Goal: Task Accomplishment & Management: Use online tool/utility

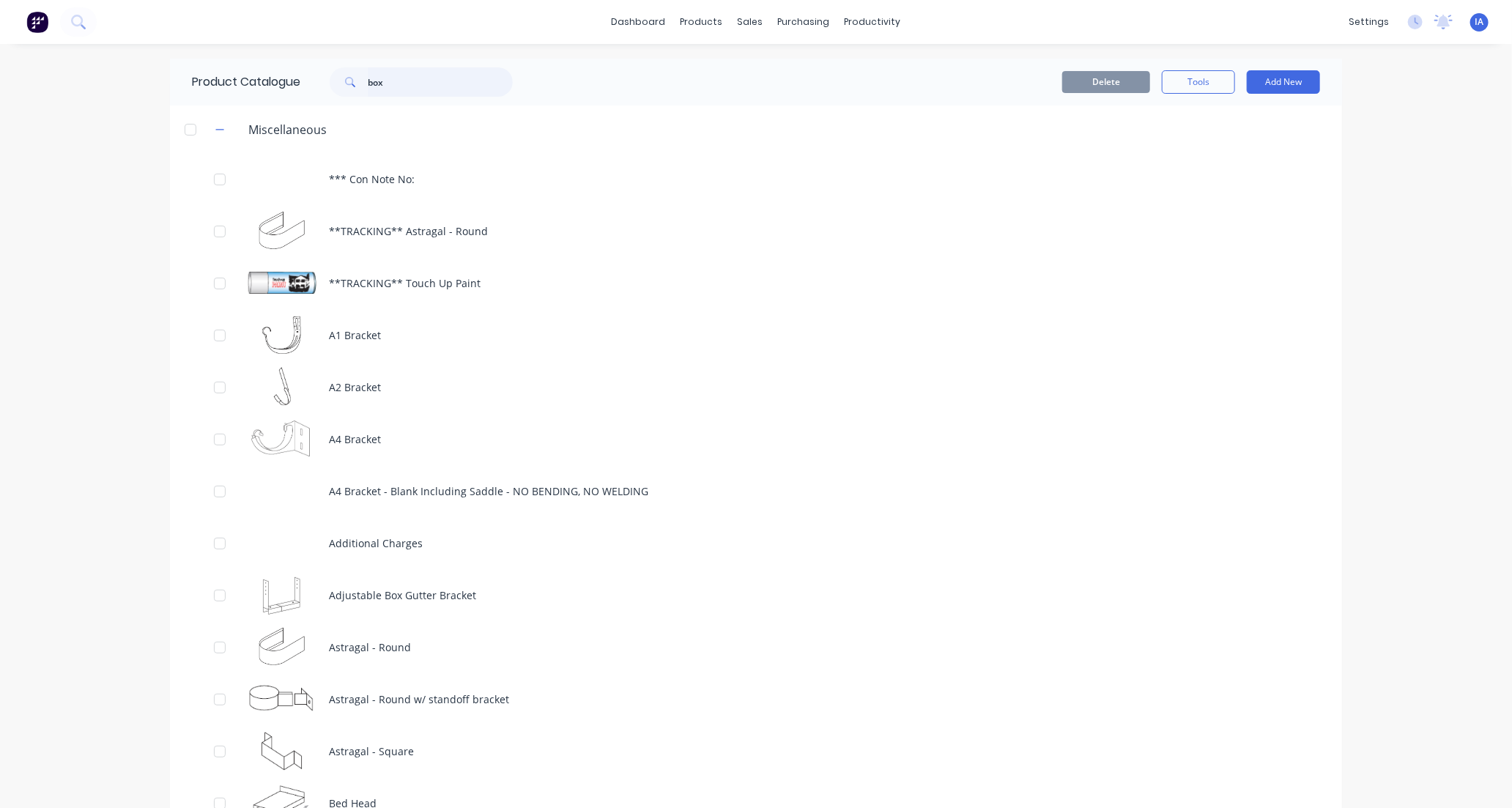
click at [397, 76] on input "box" at bounding box center [440, 82] width 146 height 29
type input "b"
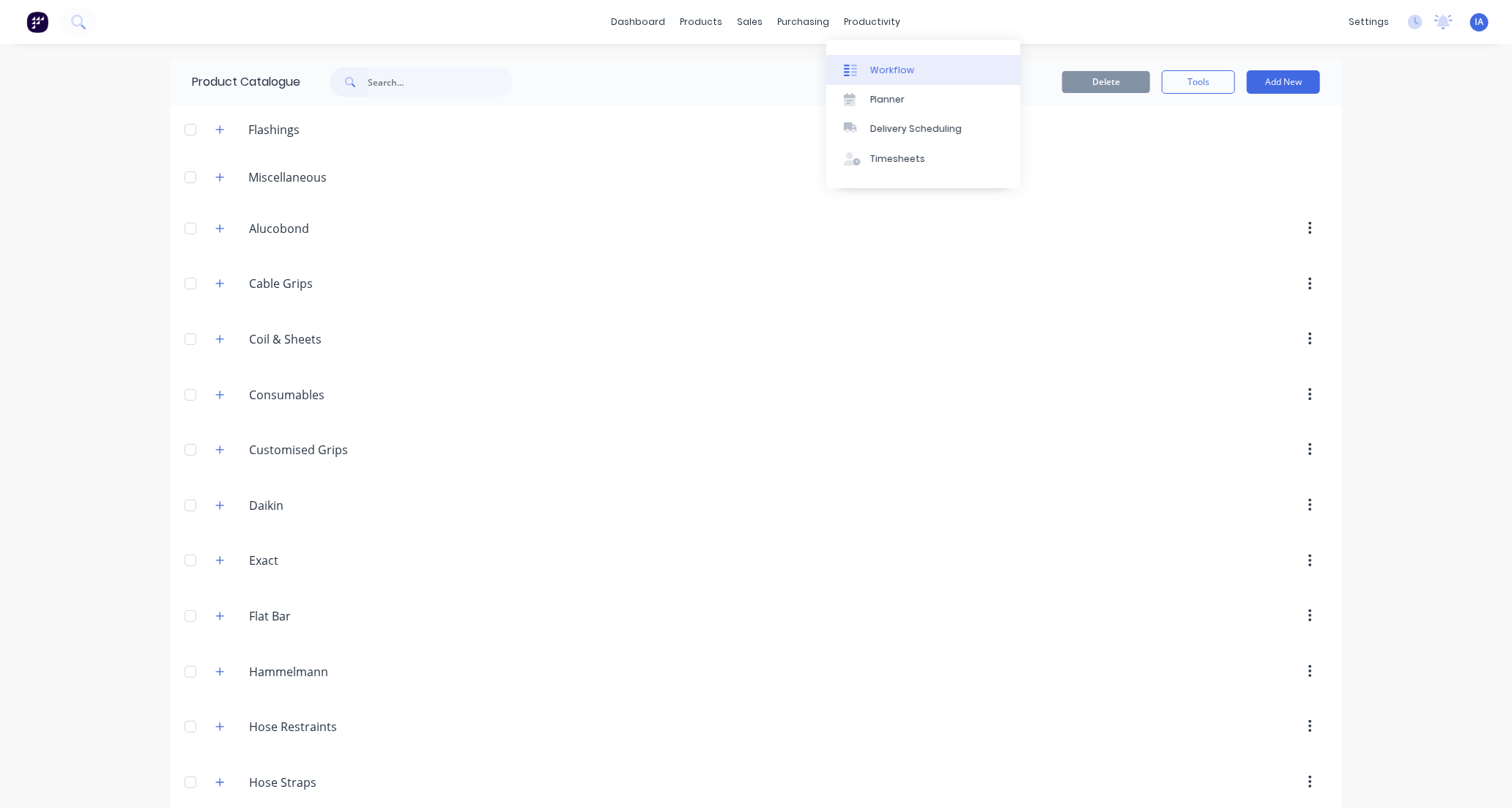
click at [897, 68] on div "Workflow" at bounding box center [892, 70] width 44 height 14
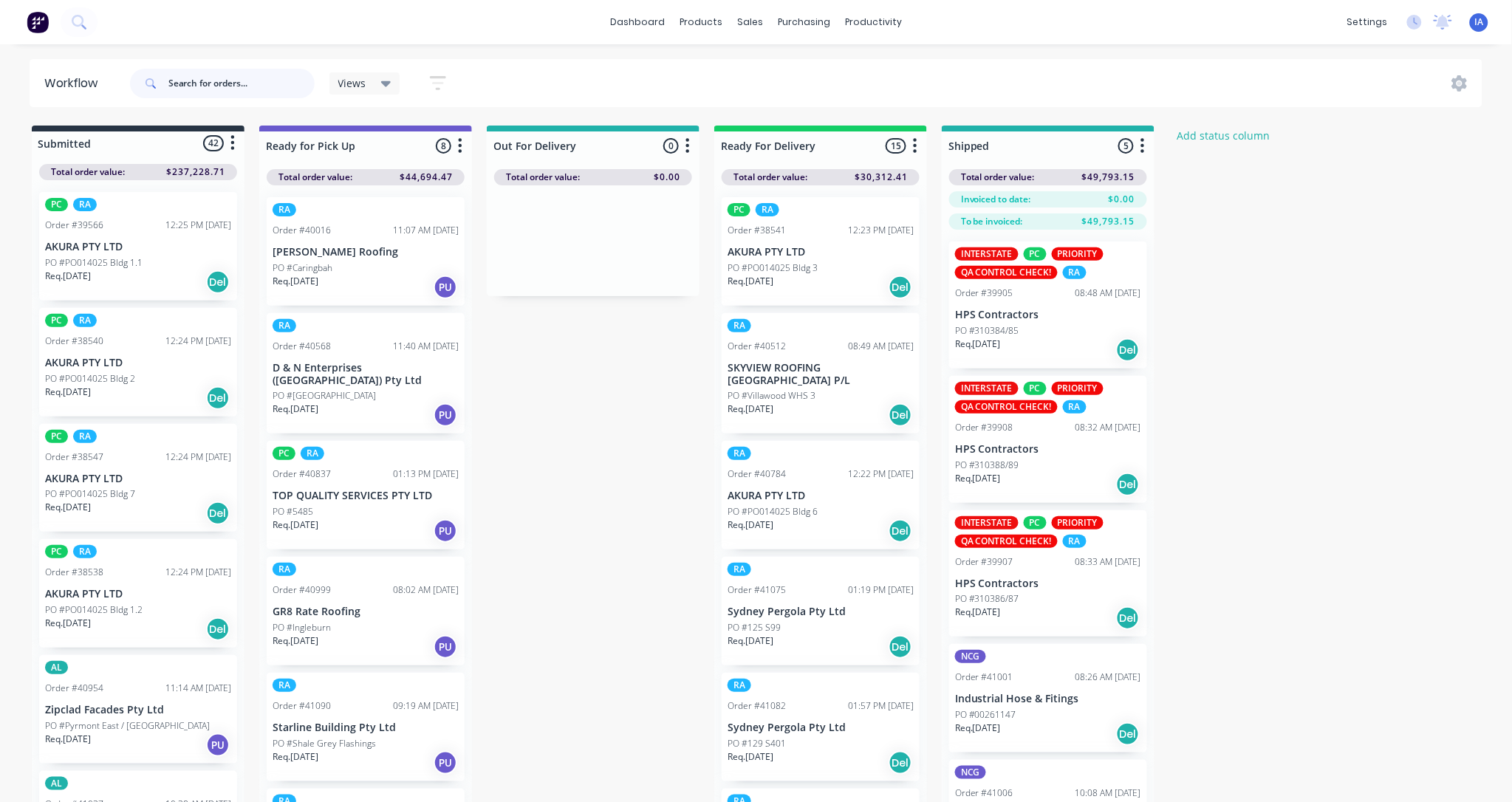
click at [194, 86] on input "text" at bounding box center [241, 83] width 147 height 29
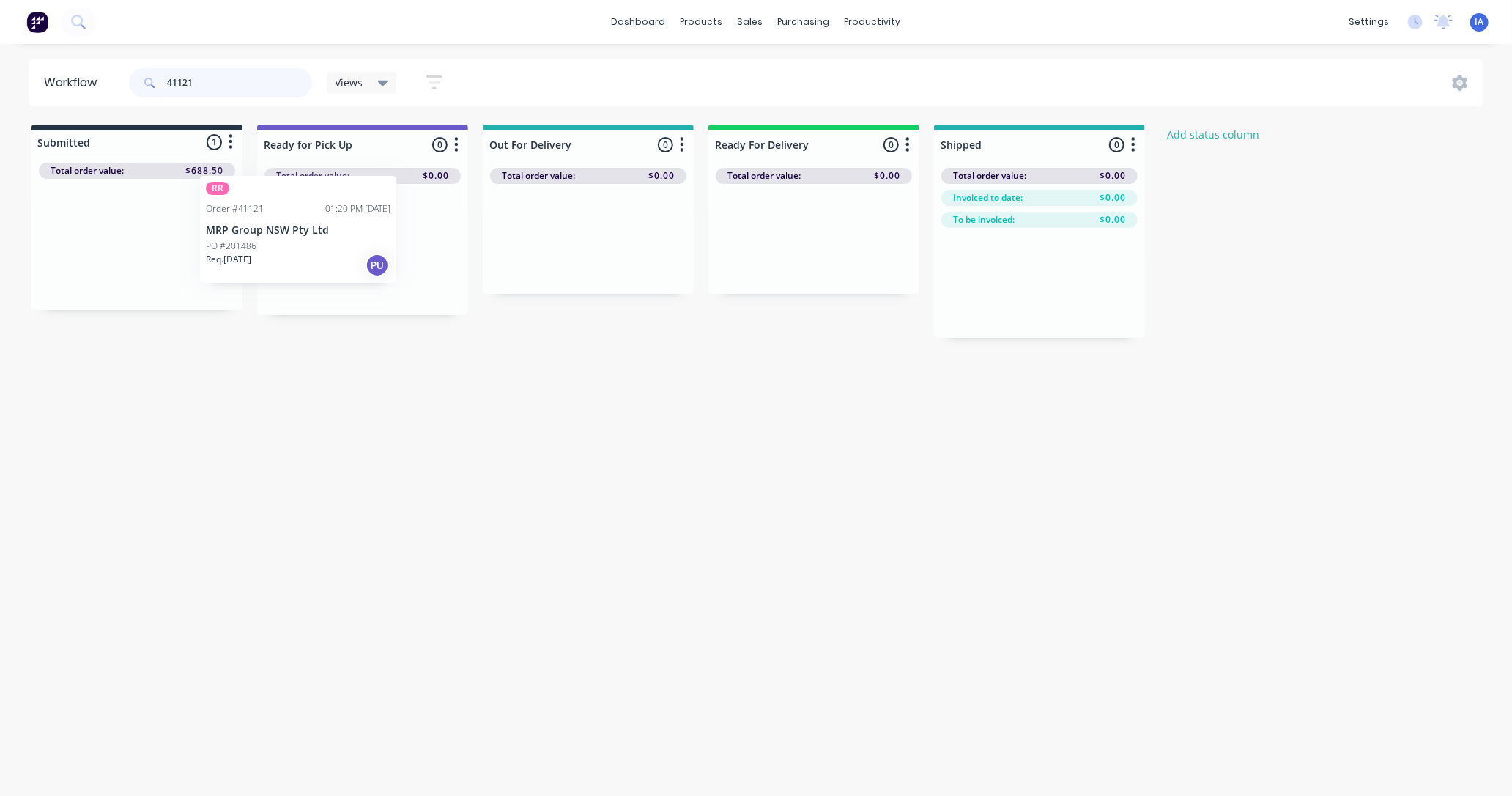
drag, startPoint x: 172, startPoint y: 282, endPoint x: 341, endPoint y: 273, distance: 169.2
click at [343, 273] on div "Submitted 1 Status colour #273444 hex #273444 Save Cancel Summaries Total order…" at bounding box center [785, 231] width 1593 height 213
type input "4"
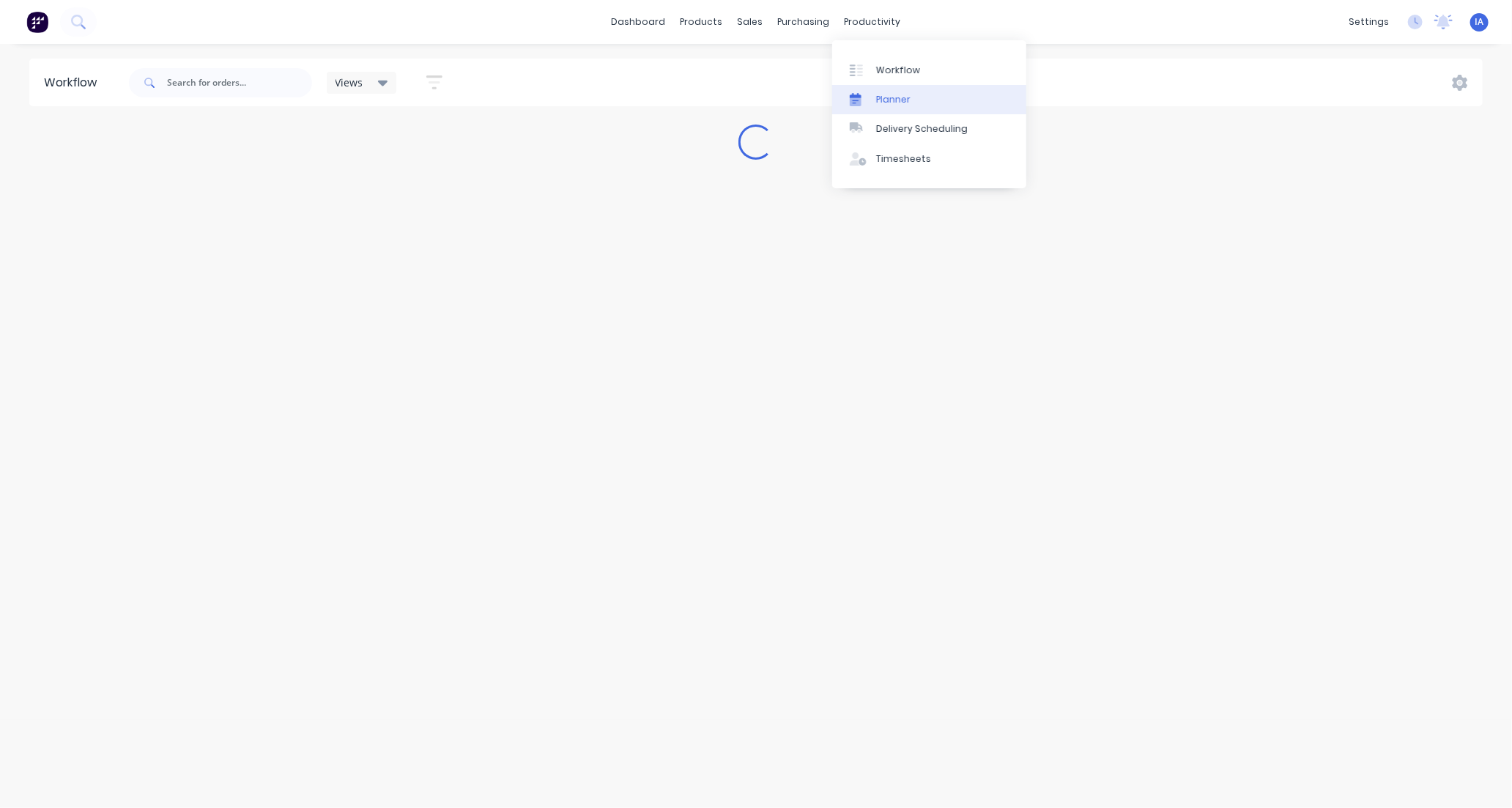
click at [906, 99] on div "Planner" at bounding box center [894, 99] width 34 height 14
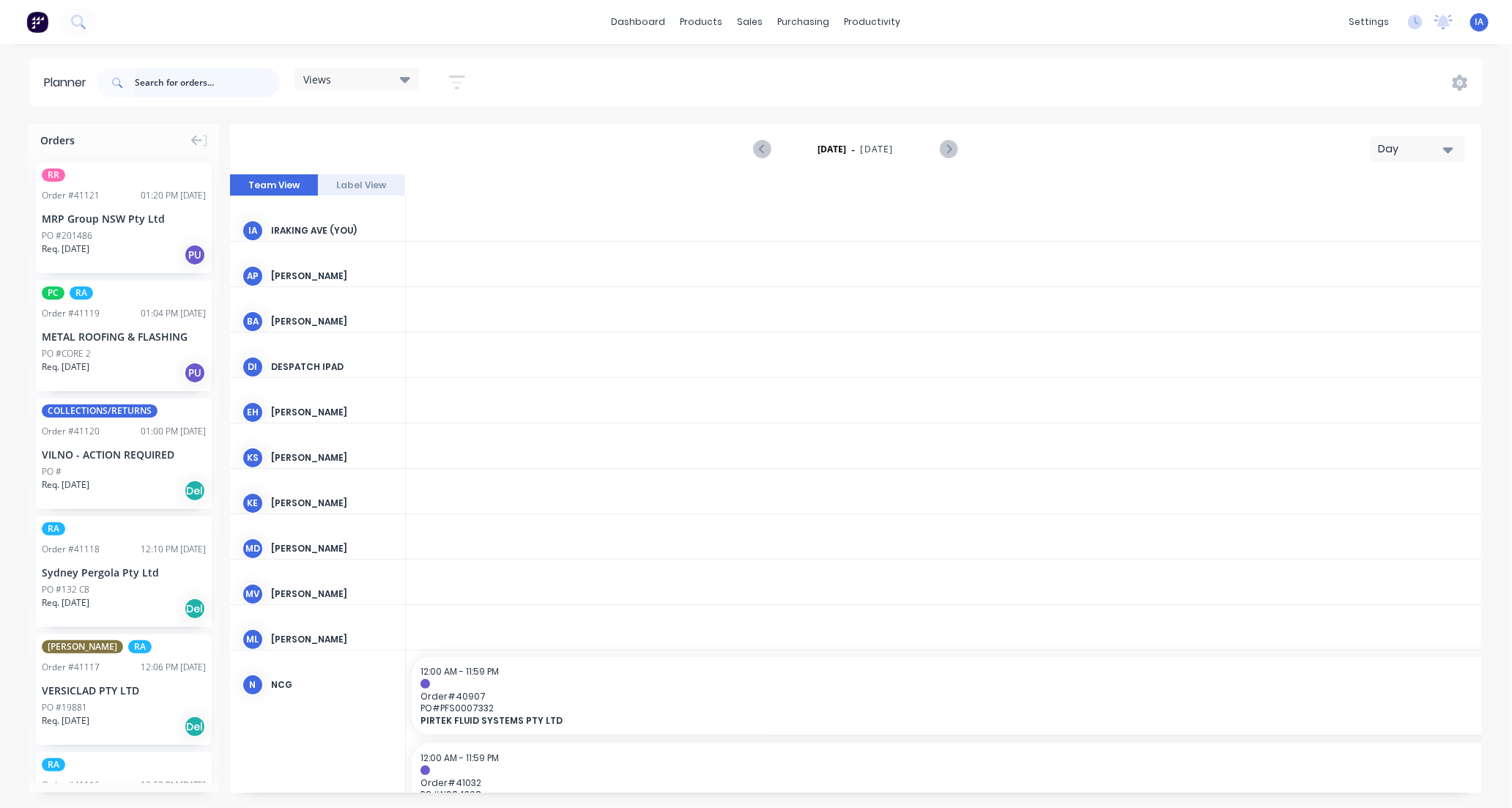
click at [161, 80] on input "text" at bounding box center [207, 82] width 146 height 29
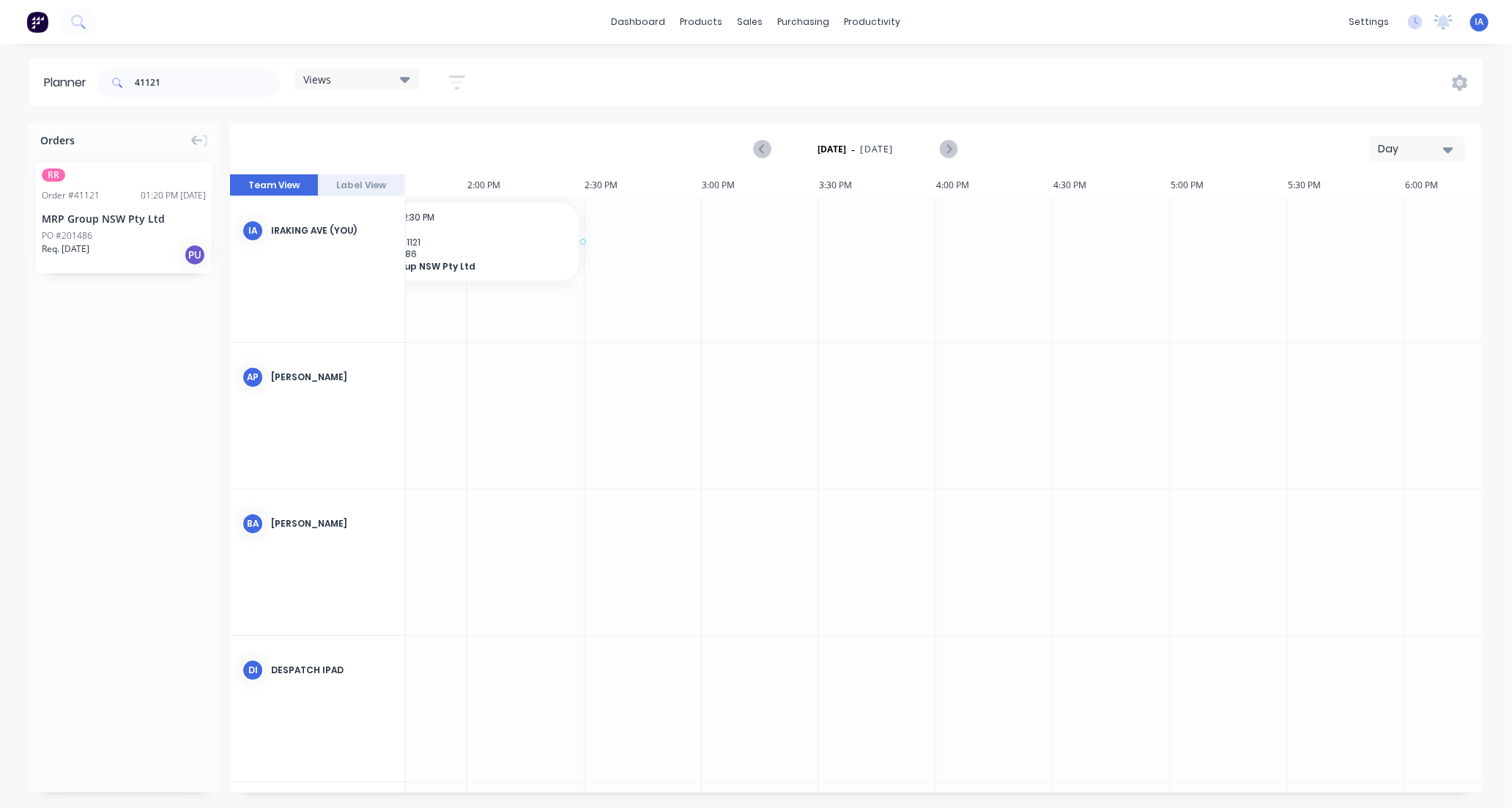
drag, startPoint x: 140, startPoint y: 252, endPoint x: 408, endPoint y: 217, distance: 270.3
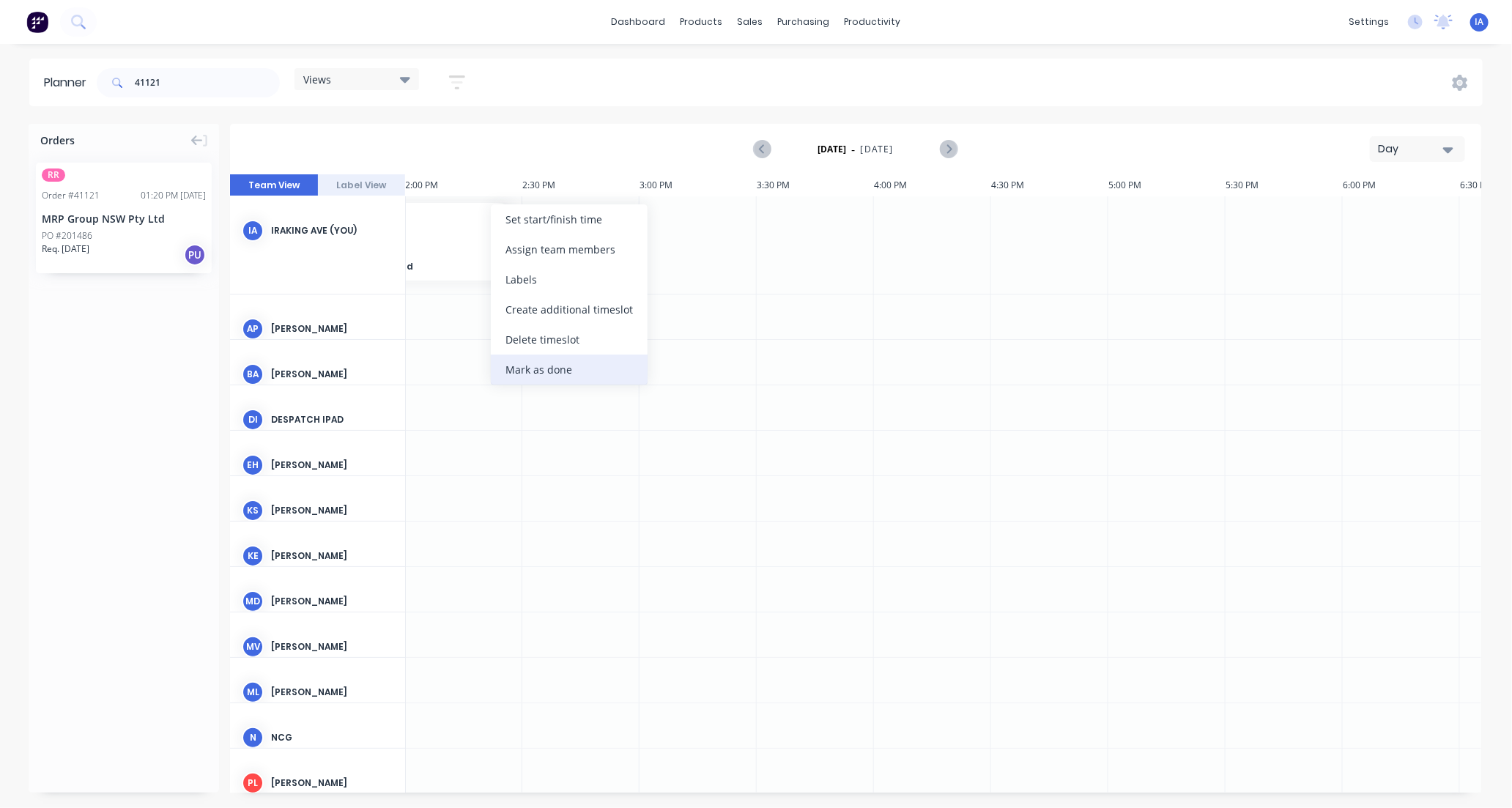
click at [575, 369] on div "Mark as done" at bounding box center [569, 369] width 157 height 30
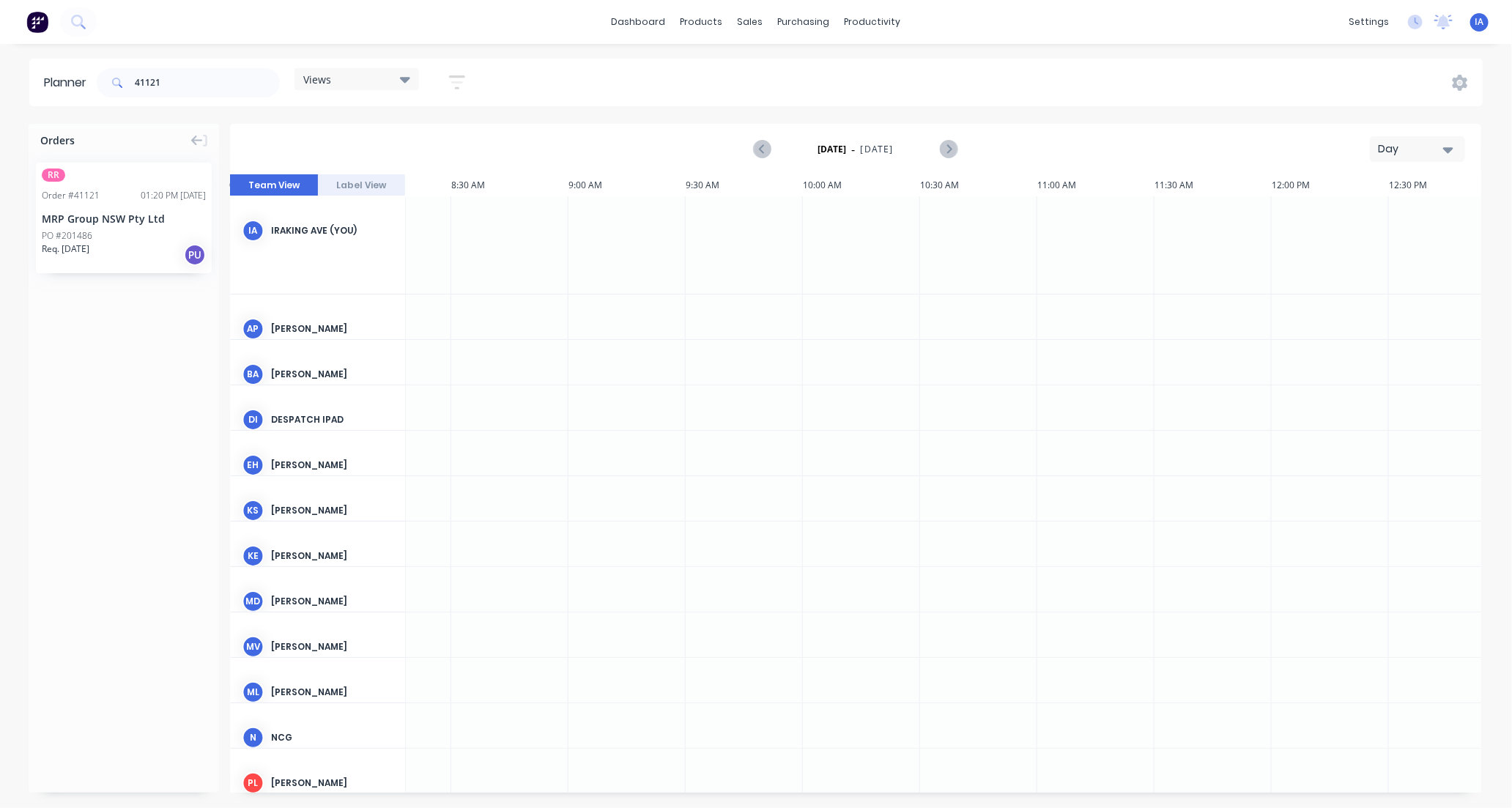
scroll to position [0, 2929]
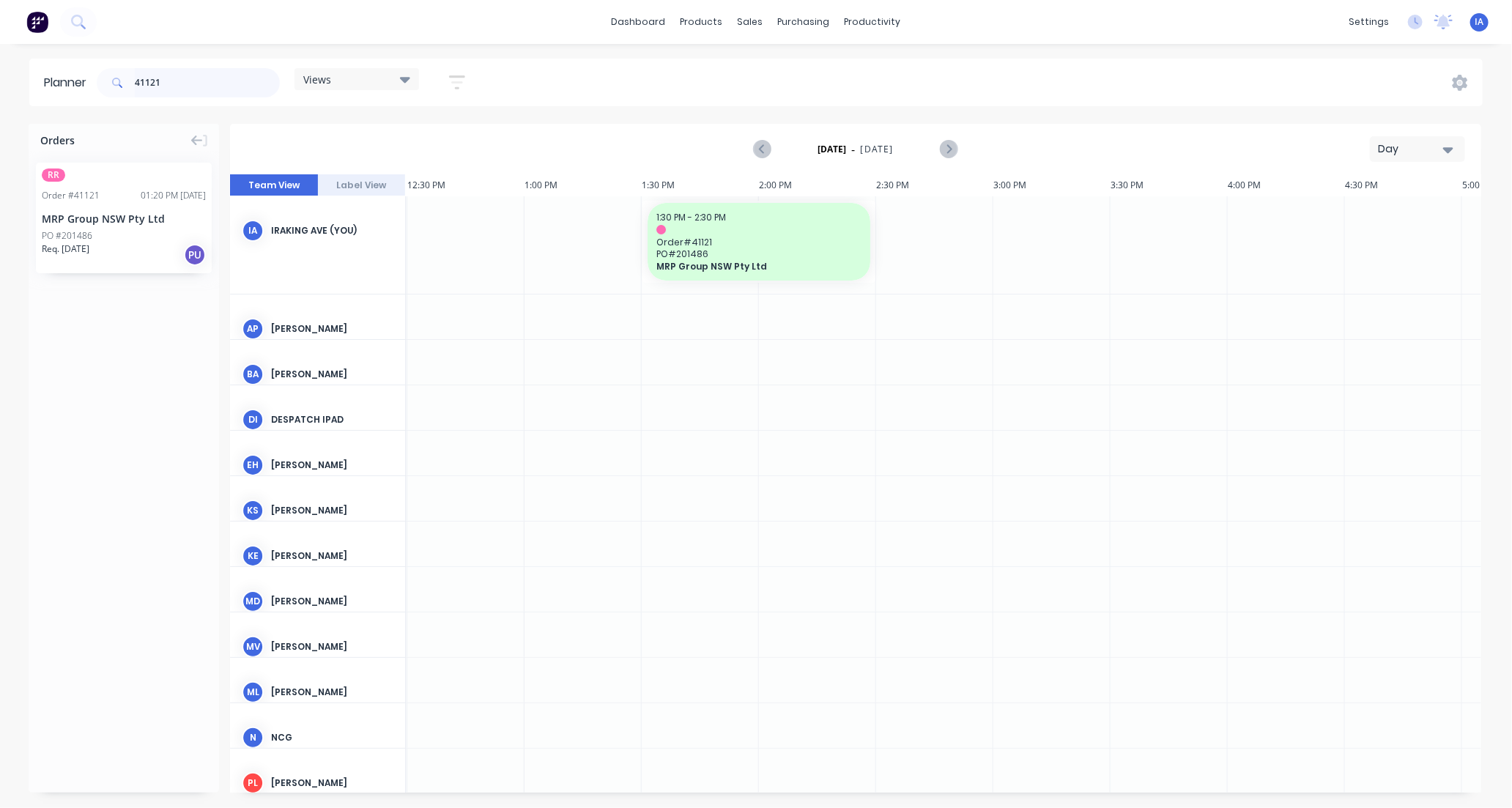
click at [196, 81] on input "41121" at bounding box center [207, 82] width 146 height 29
type input "4"
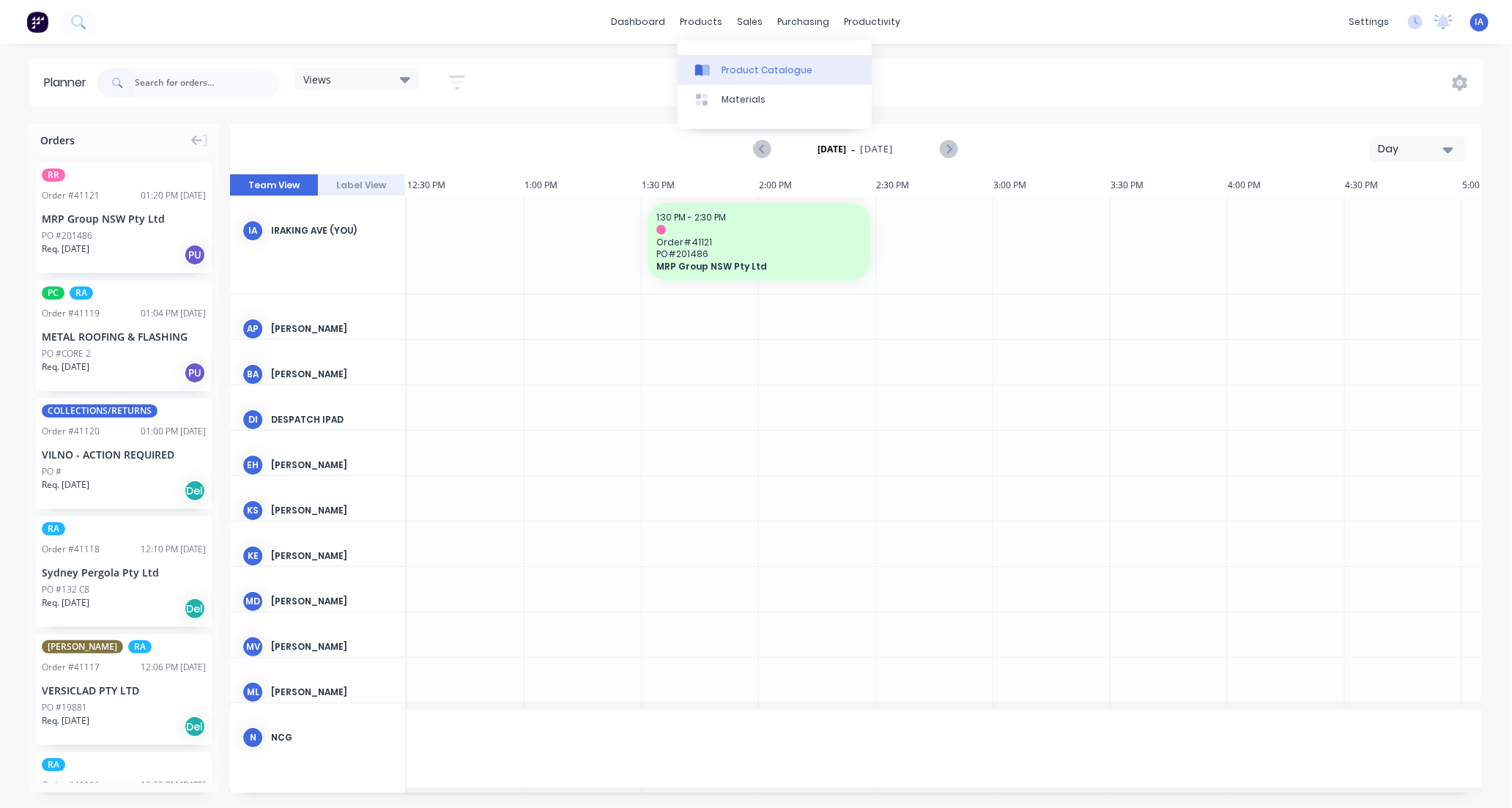
click at [759, 71] on div "Product Catalogue" at bounding box center [767, 70] width 91 height 14
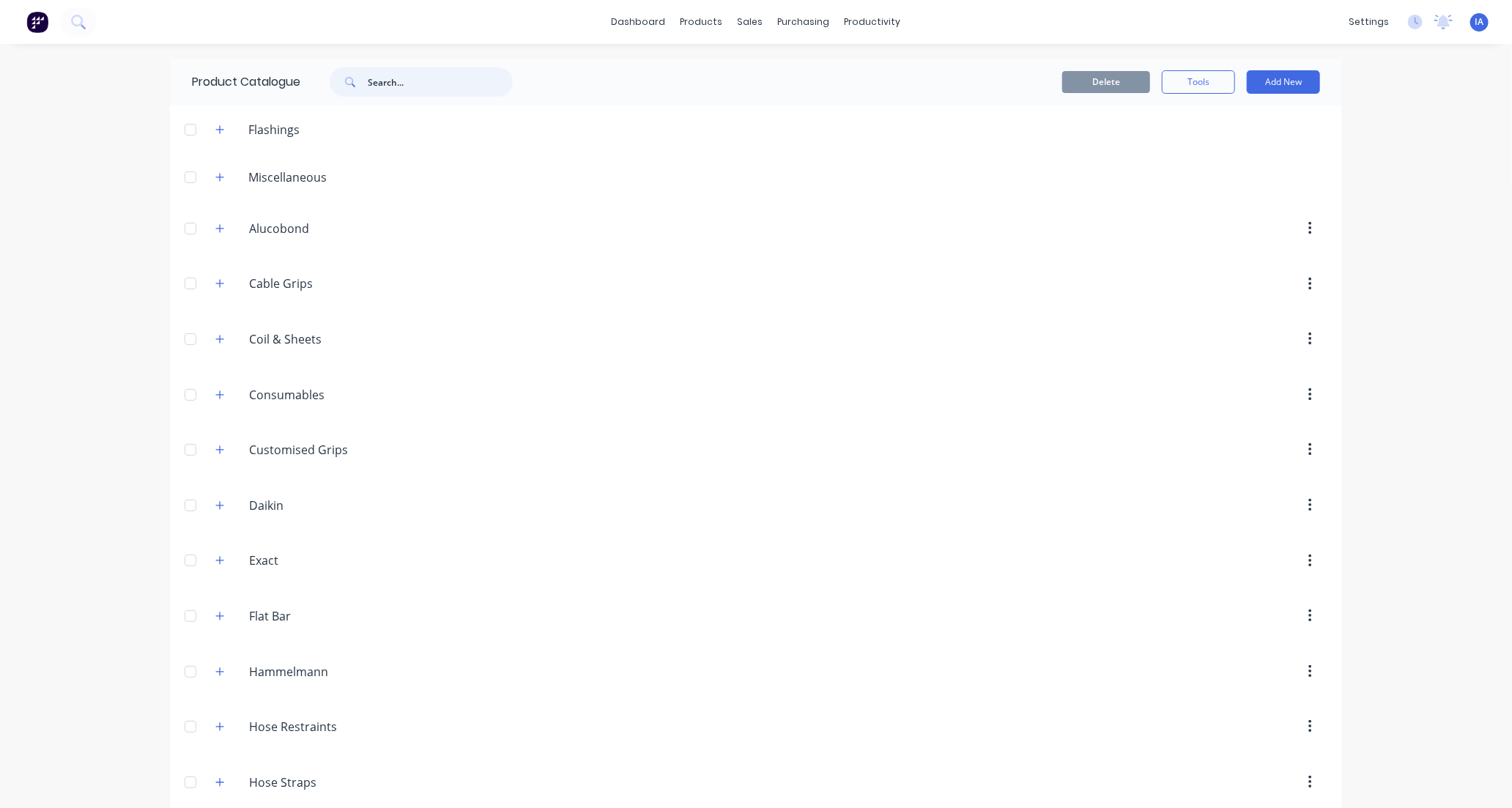
click at [427, 90] on input "text" at bounding box center [440, 82] width 146 height 29
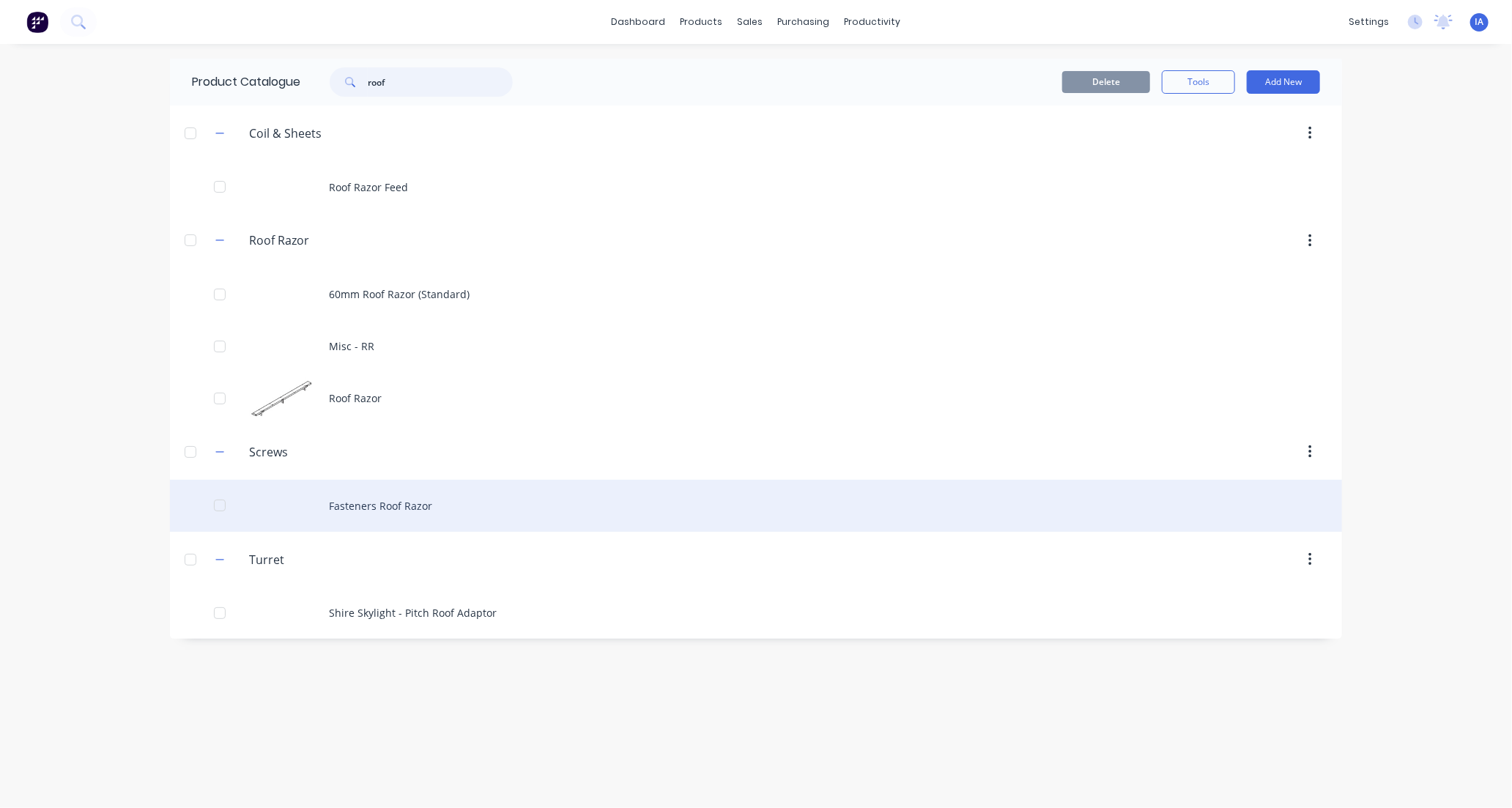
type input "roof"
click at [591, 503] on div "Fasteners Roof Razor" at bounding box center [756, 506] width 1172 height 52
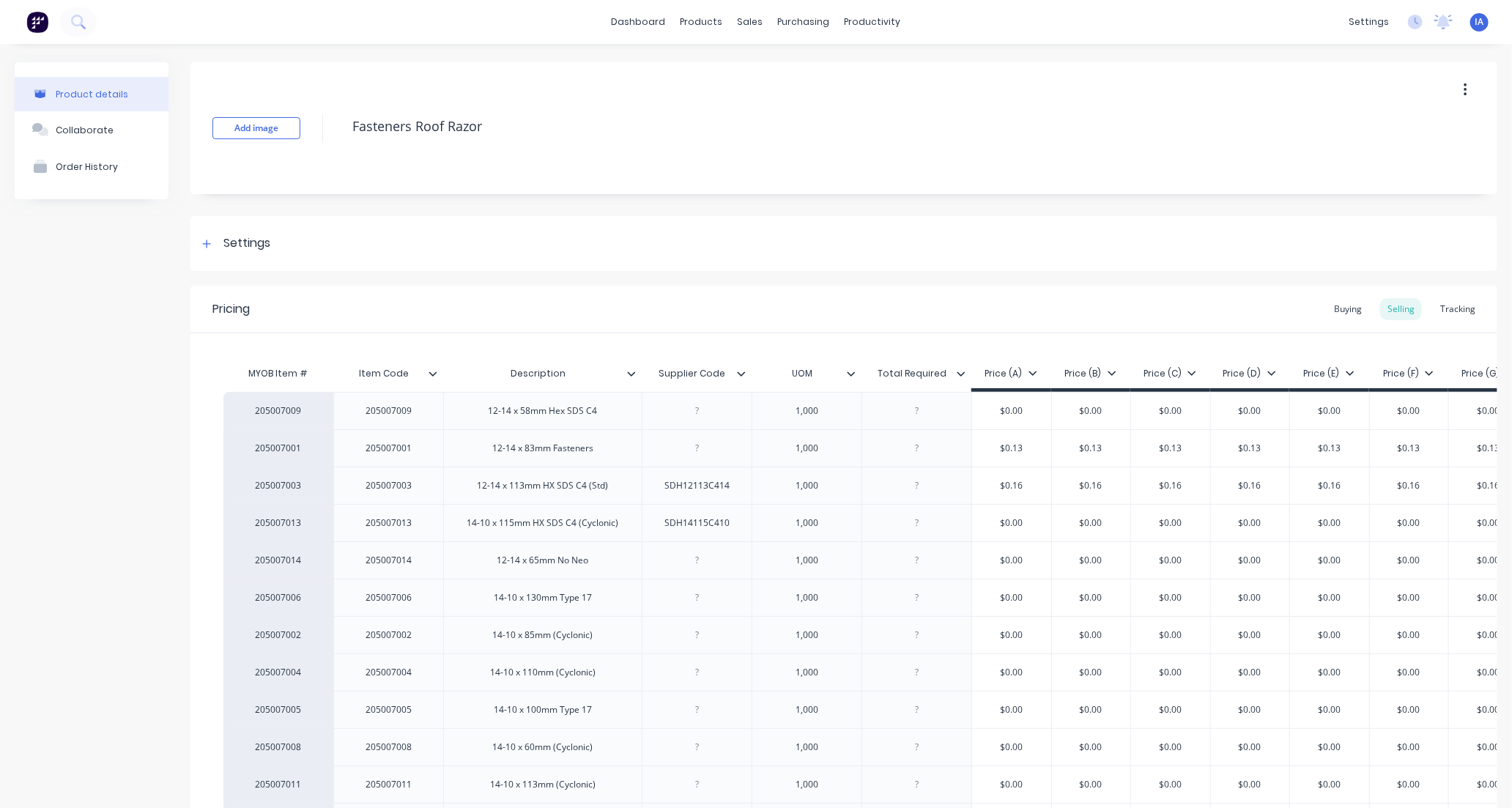
type textarea "x"
click at [1446, 305] on div "Tracking" at bounding box center [1458, 309] width 50 height 22
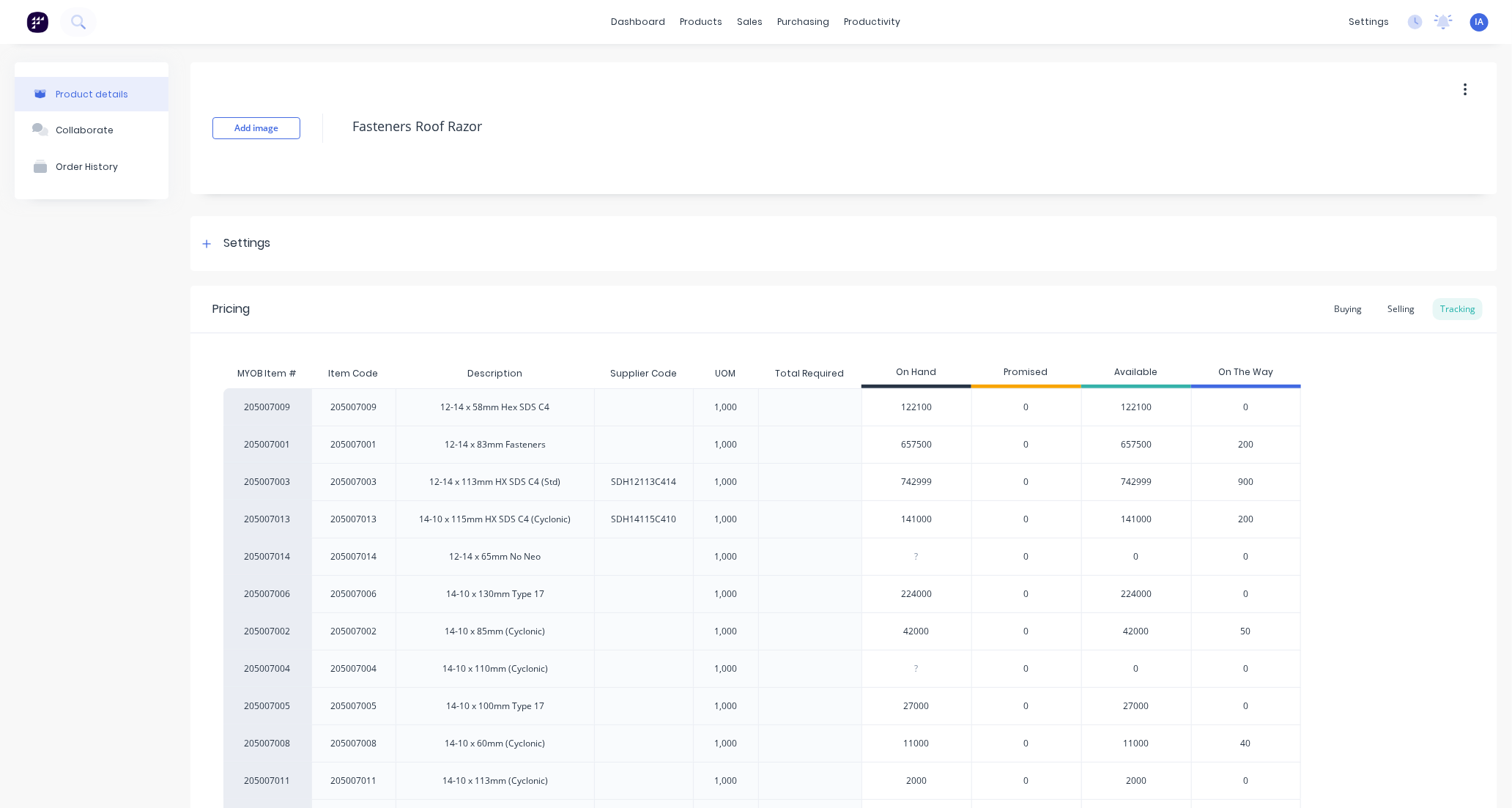
click at [914, 519] on input "141000" at bounding box center [916, 520] width 109 height 14
type input "1410000"
type textarea "x"
type input "141000"
type textarea "x"
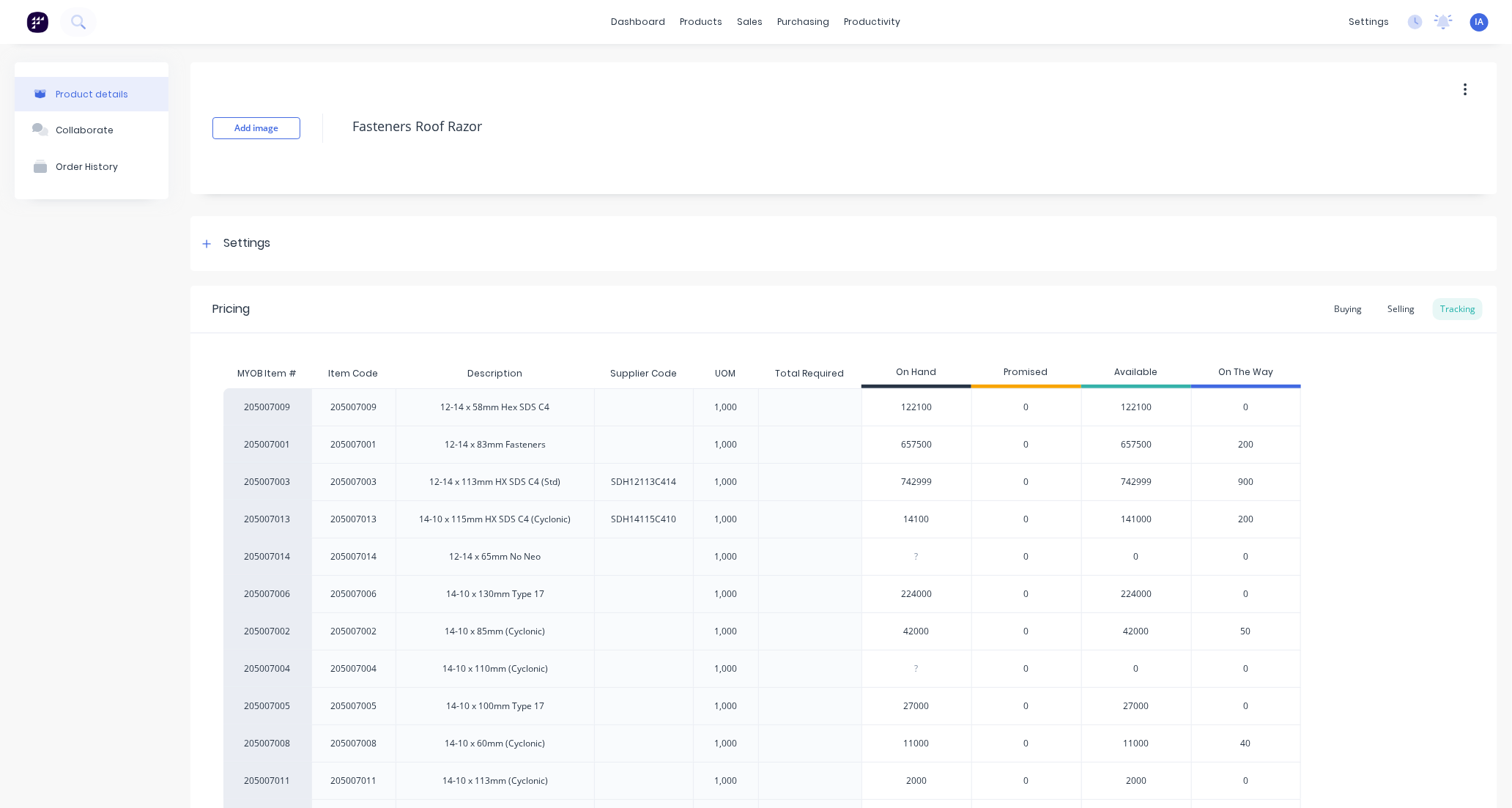
type input "1400"
type textarea "x"
type input "140000"
type textarea "x"
type input "140000"
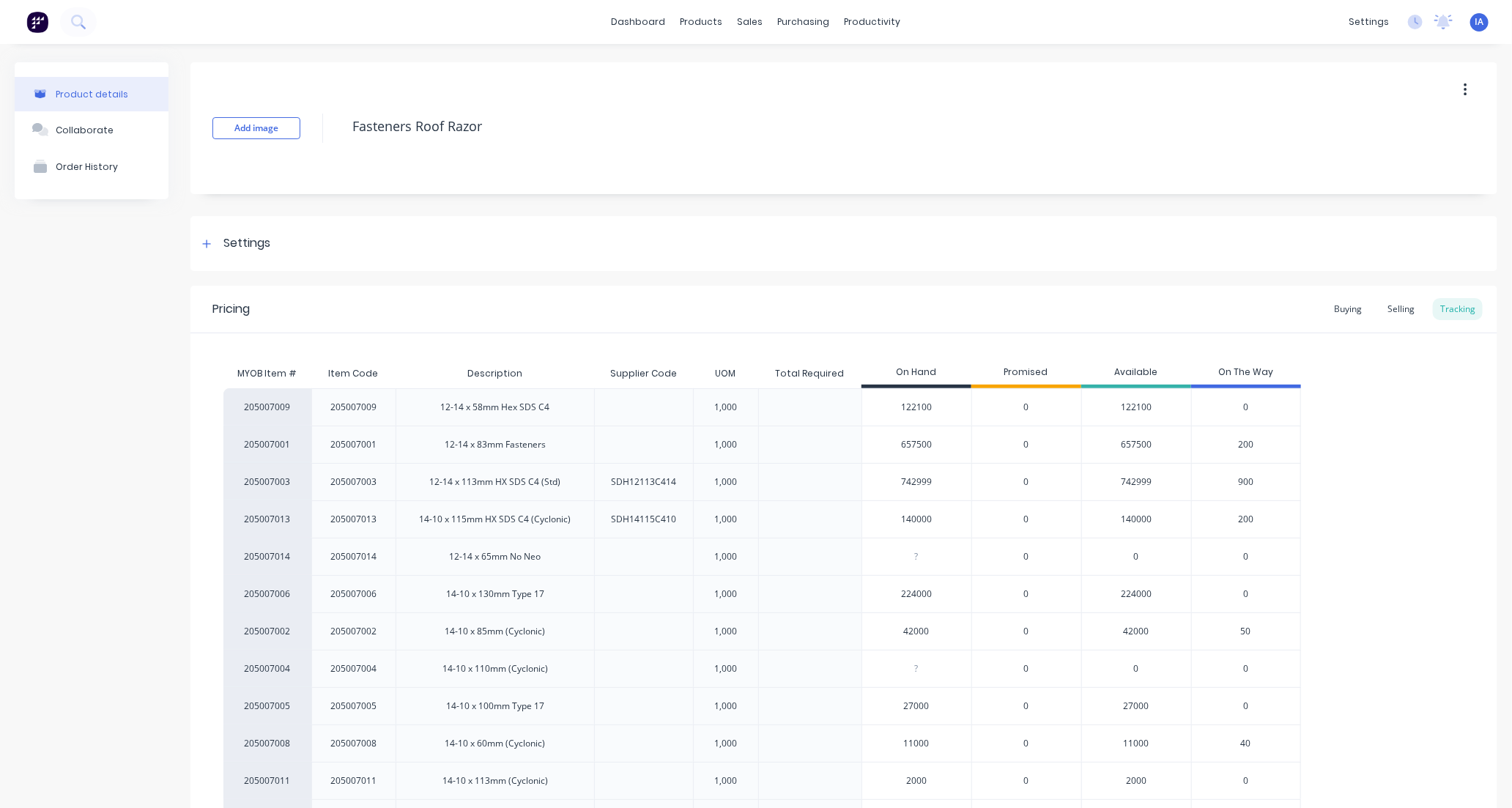
click at [1373, 522] on div "205007009 205007009 12-14 x 58mm Hex SDS C4 1,000 122100 0 122100 0 205007001 2…" at bounding box center [843, 613] width 1241 height 449
click at [1368, 521] on div "205007009 205007009 12-14 x 58mm Hex SDS C4 1,000 122100 0 122100 0 205007001 2…" at bounding box center [843, 613] width 1241 height 449
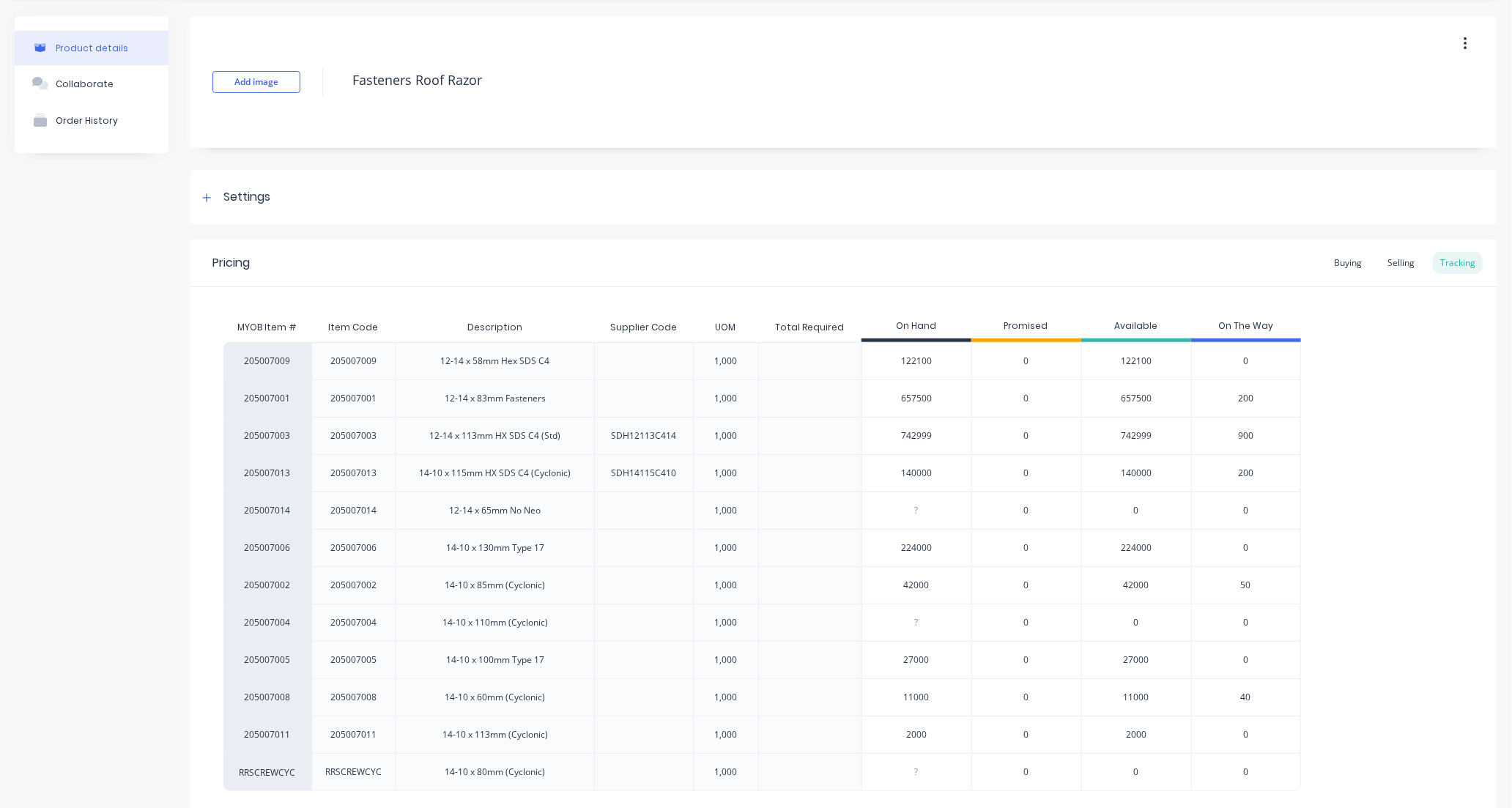
scroll to position [137, 0]
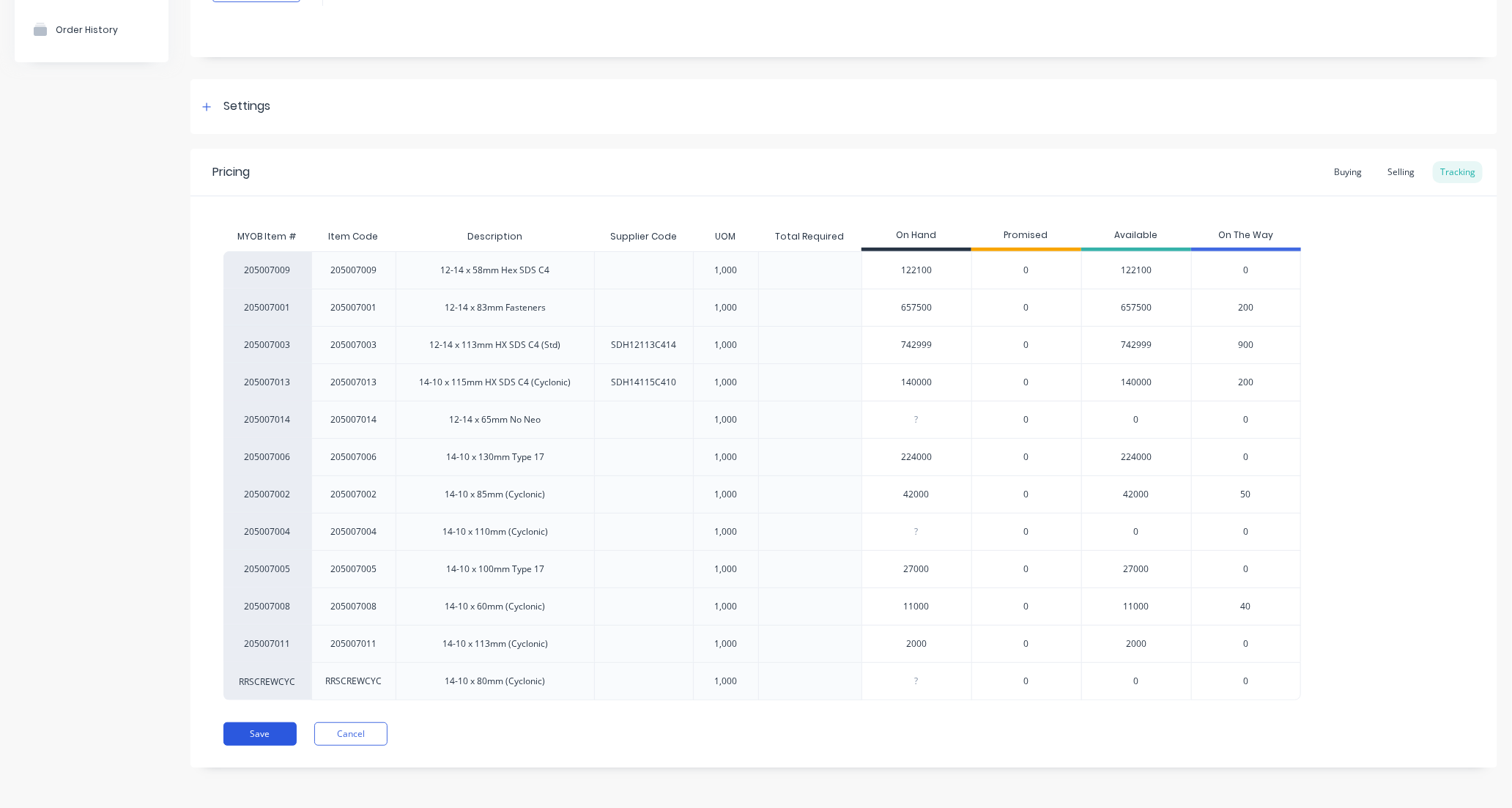
click at [273, 734] on button "Save" at bounding box center [259, 734] width 73 height 23
type textarea "x"
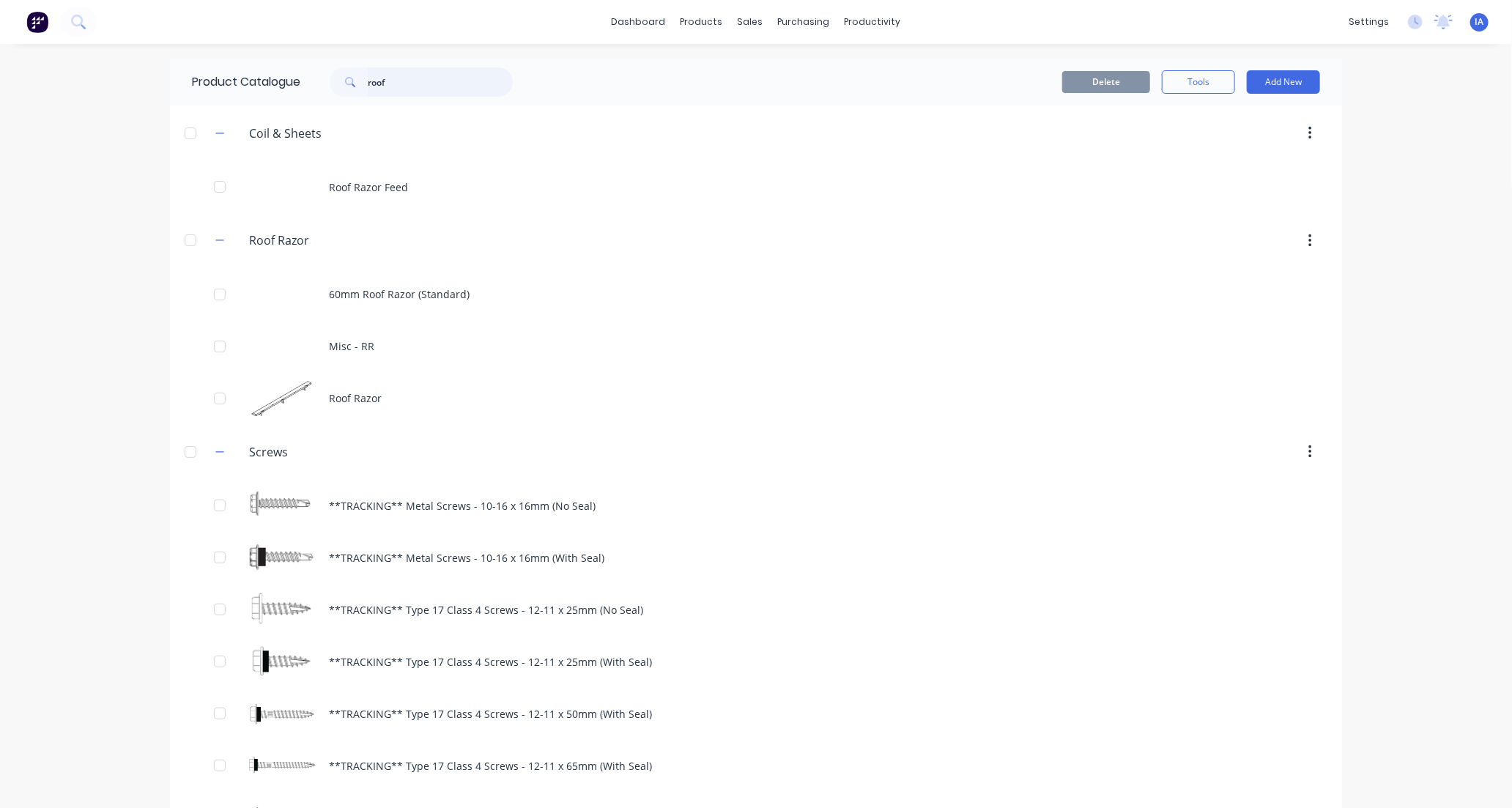
click at [427, 85] on input "roof" at bounding box center [440, 82] width 146 height 29
type input "r"
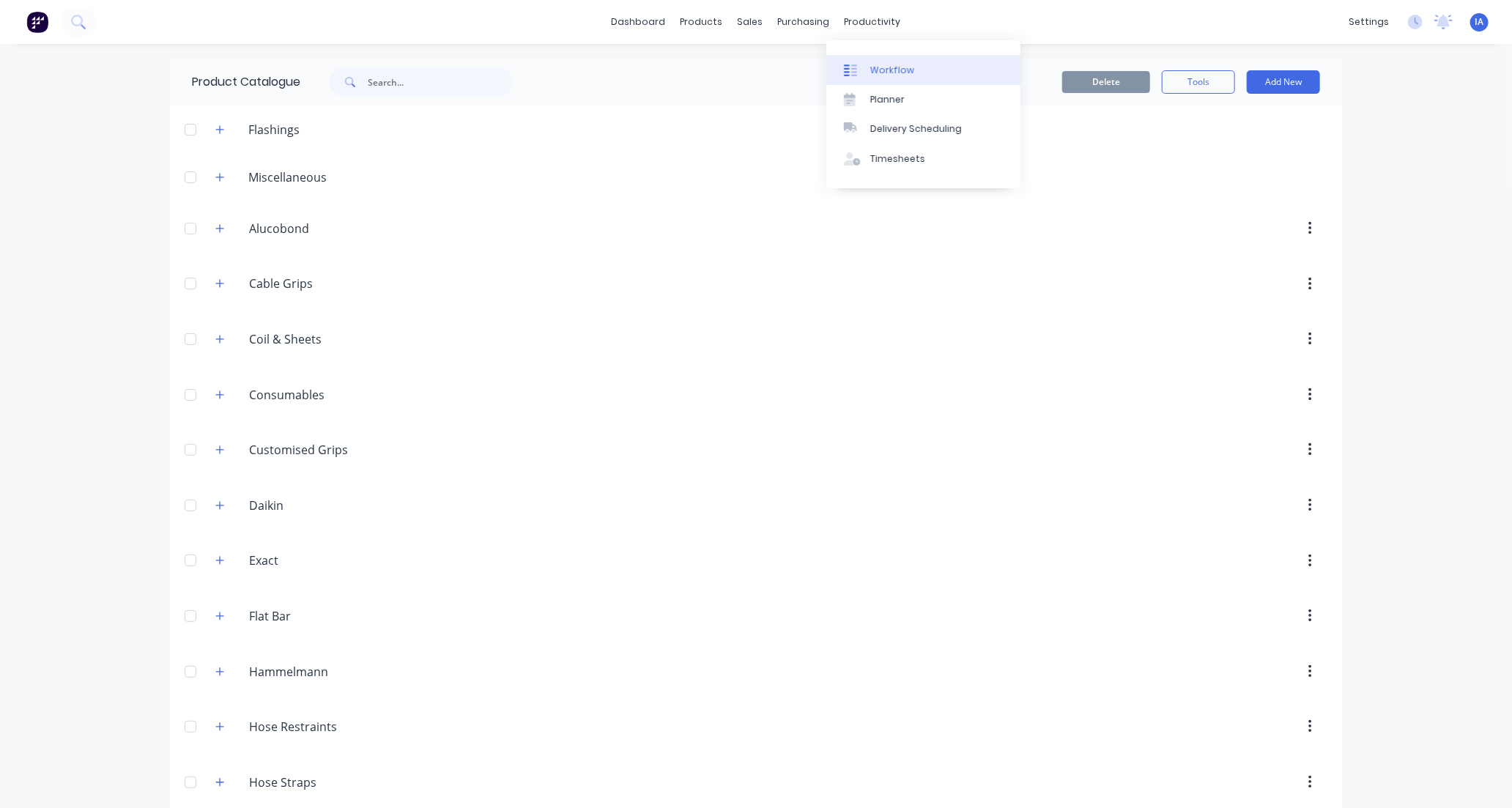
click at [885, 66] on div "Workflow" at bounding box center [892, 70] width 44 height 14
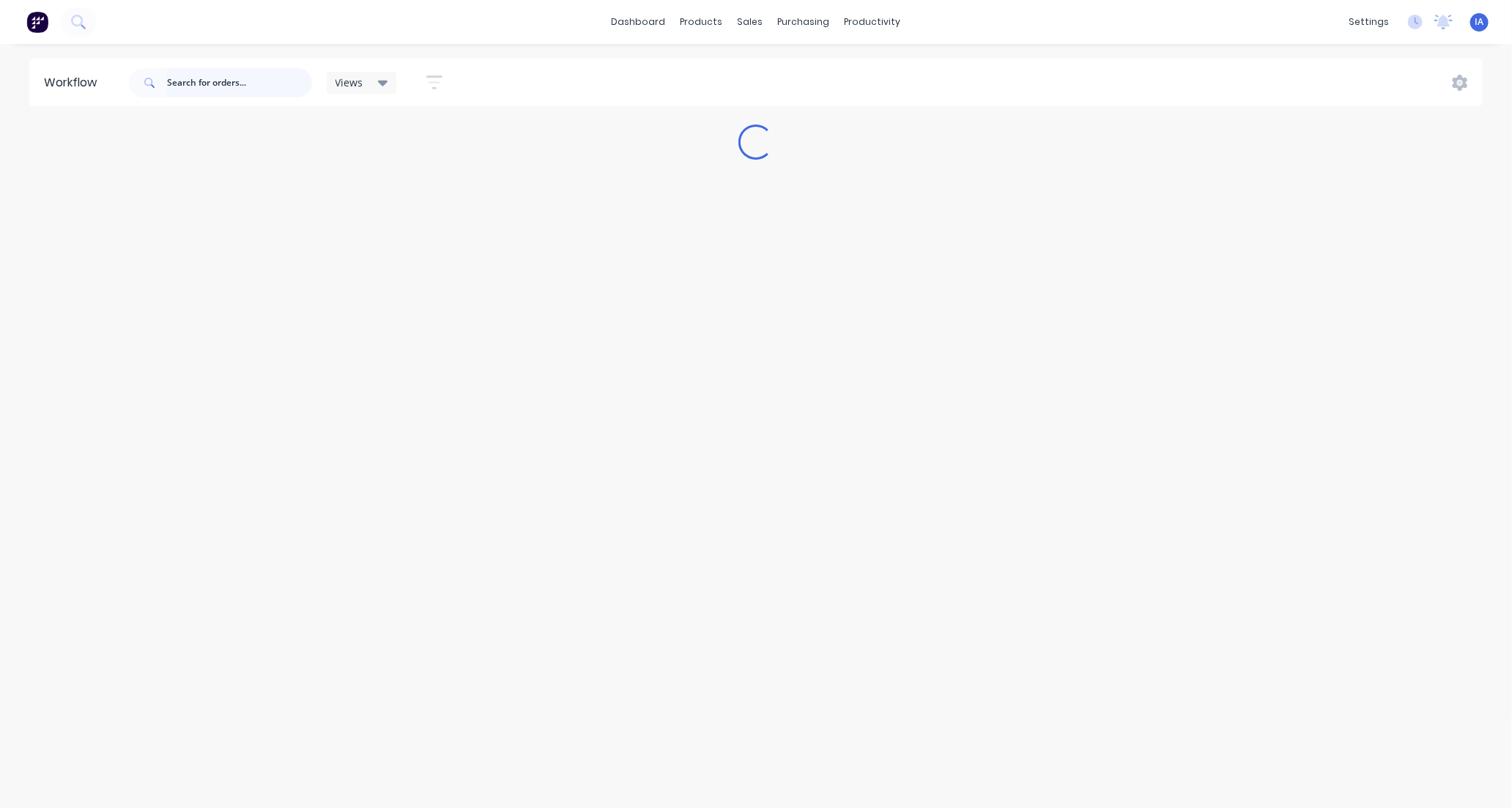
click at [257, 81] on input "text" at bounding box center [239, 82] width 146 height 29
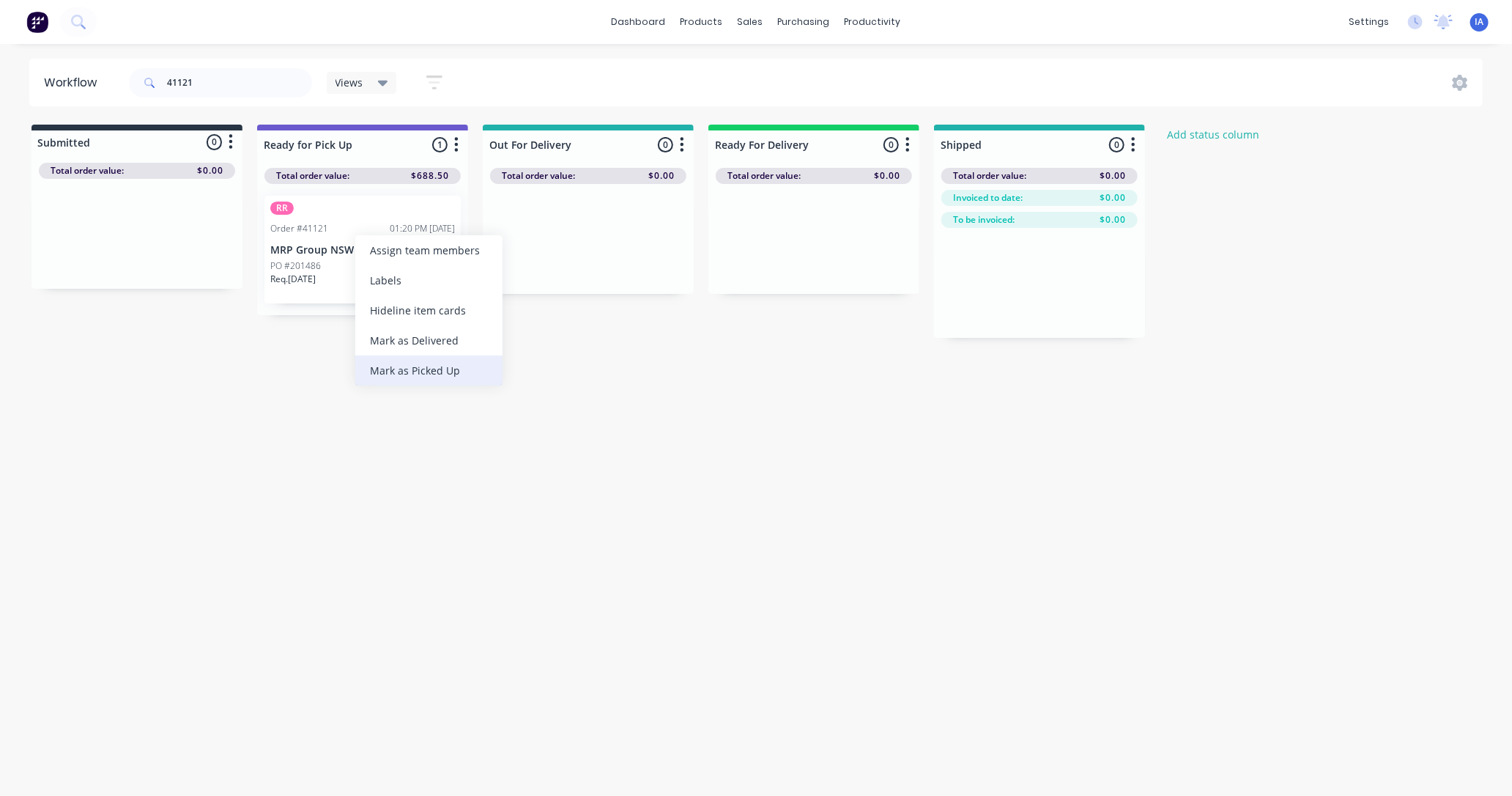
click at [424, 365] on div "Mark as Picked Up" at bounding box center [428, 370] width 147 height 30
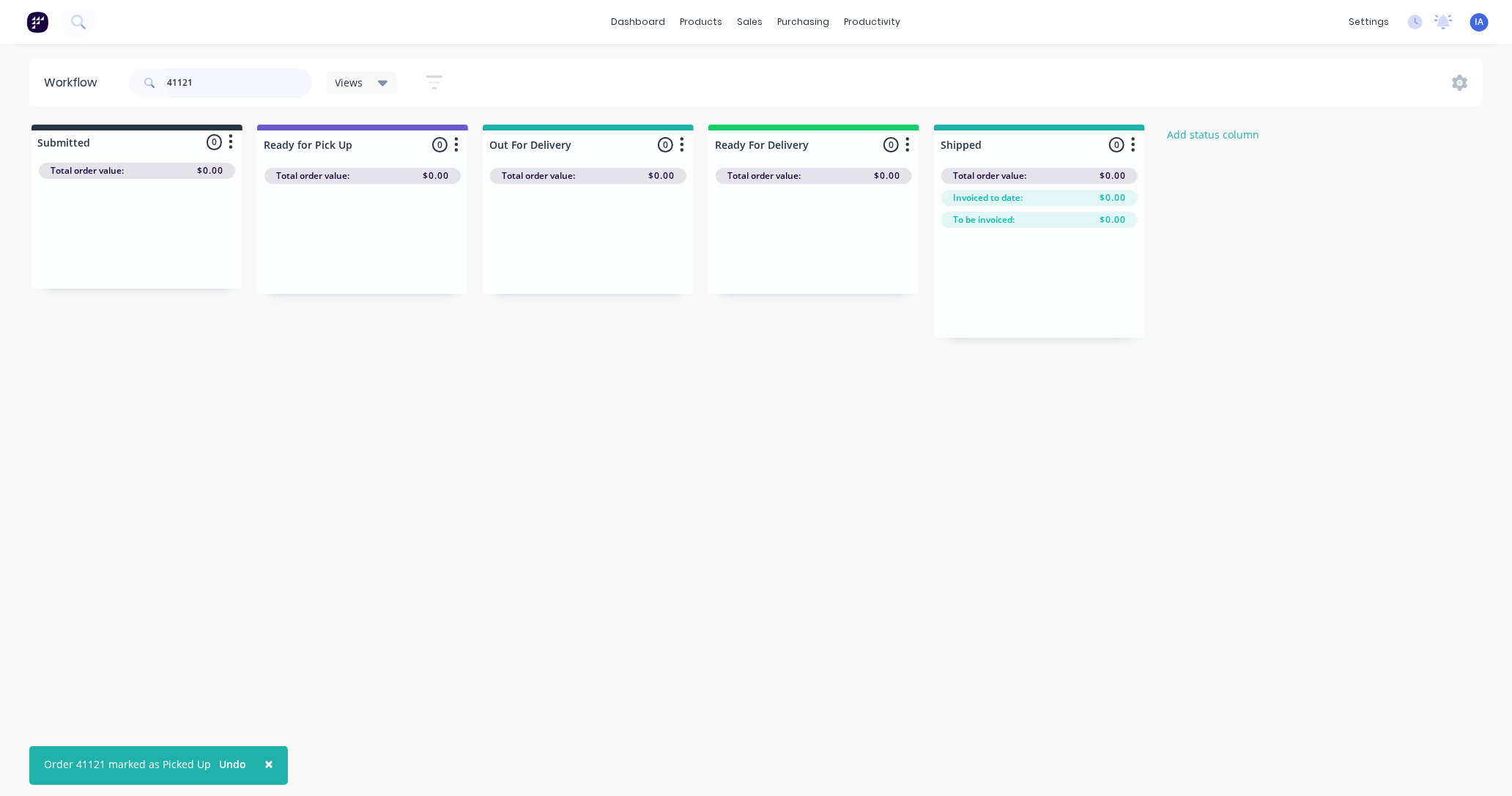
click at [207, 82] on input "41121" at bounding box center [239, 82] width 146 height 29
type input "4"
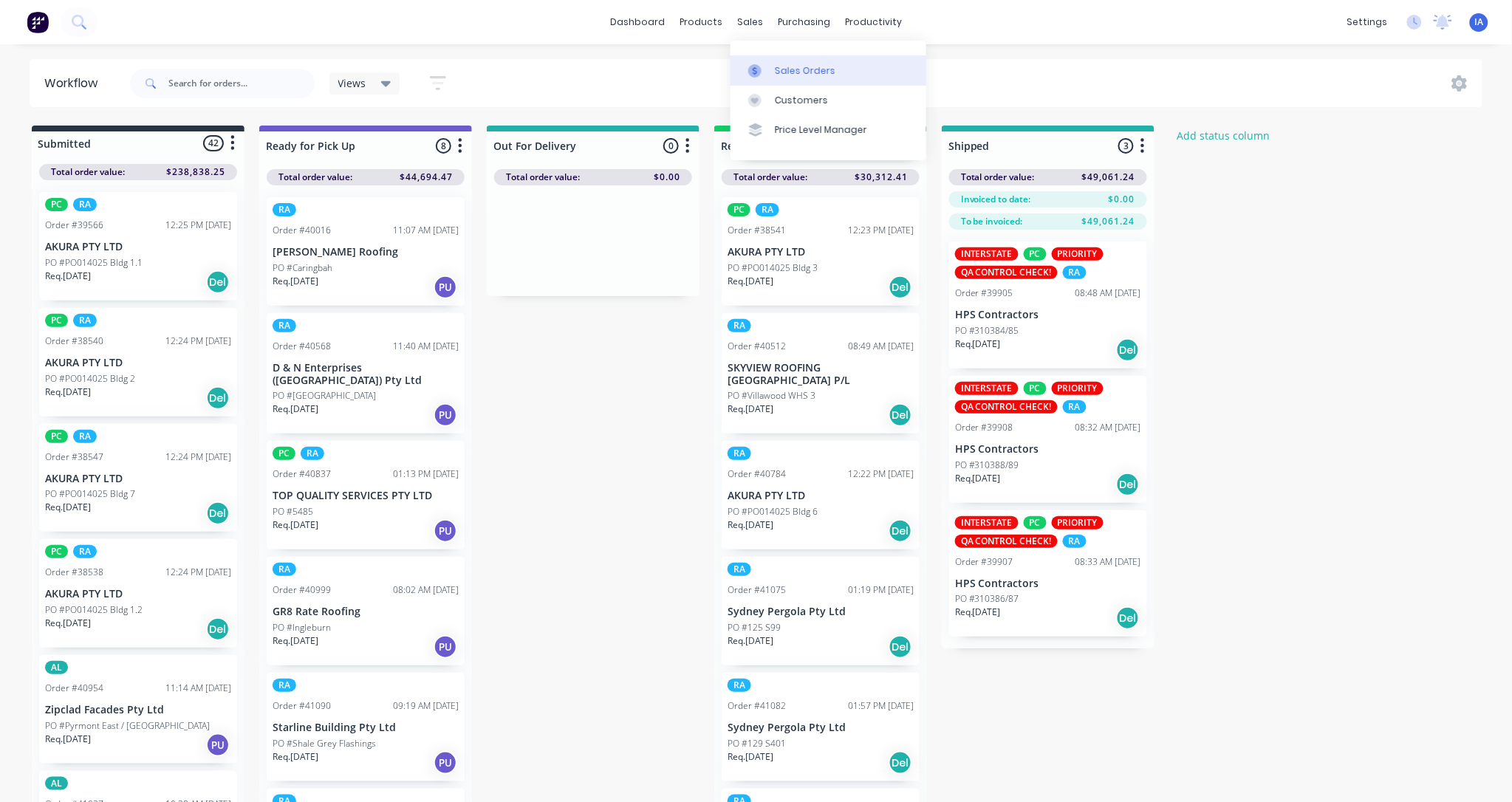
click at [799, 72] on div "Sales Orders" at bounding box center [805, 71] width 60 height 14
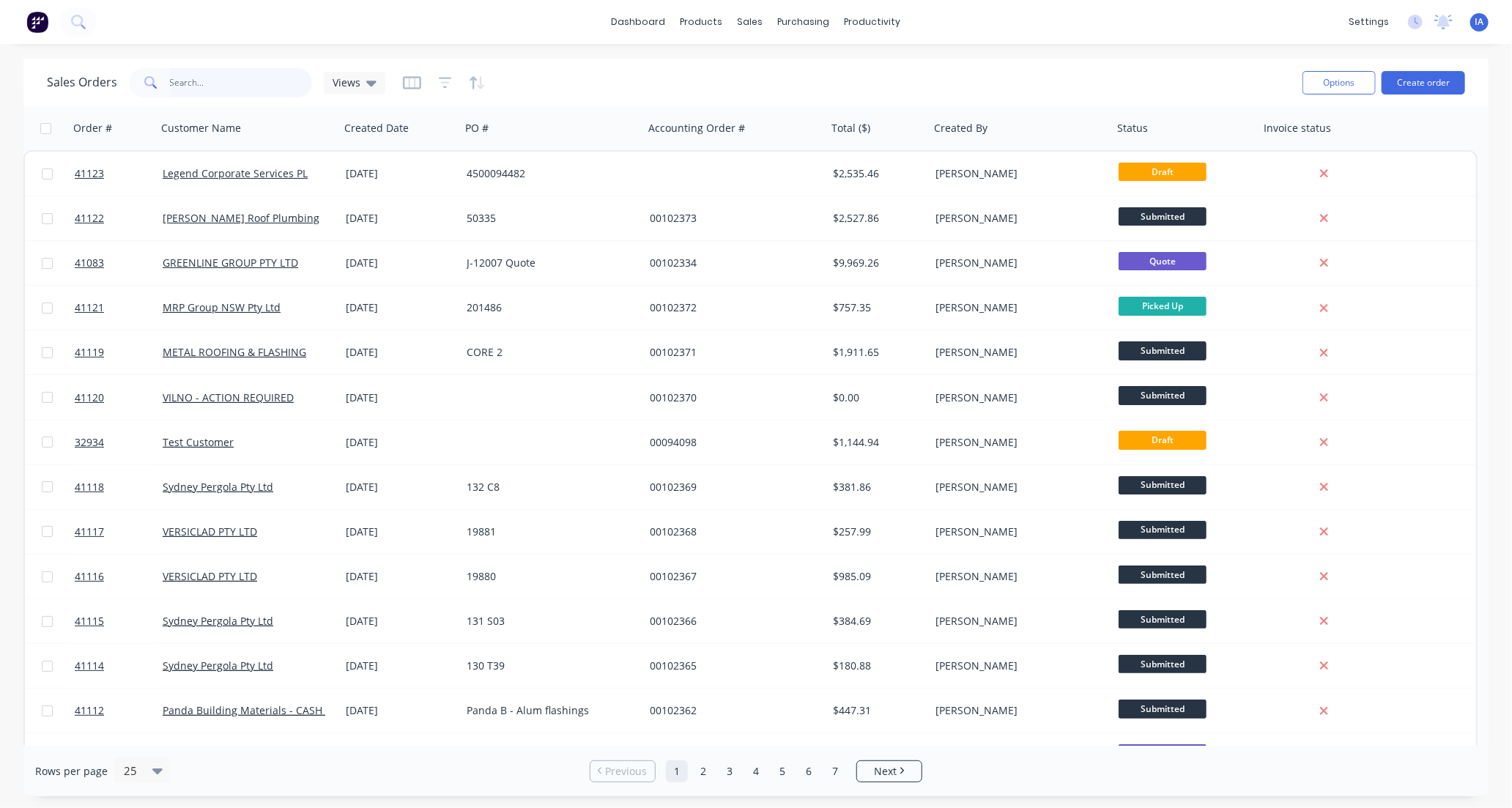
click at [189, 87] on input "text" at bounding box center [241, 82] width 143 height 29
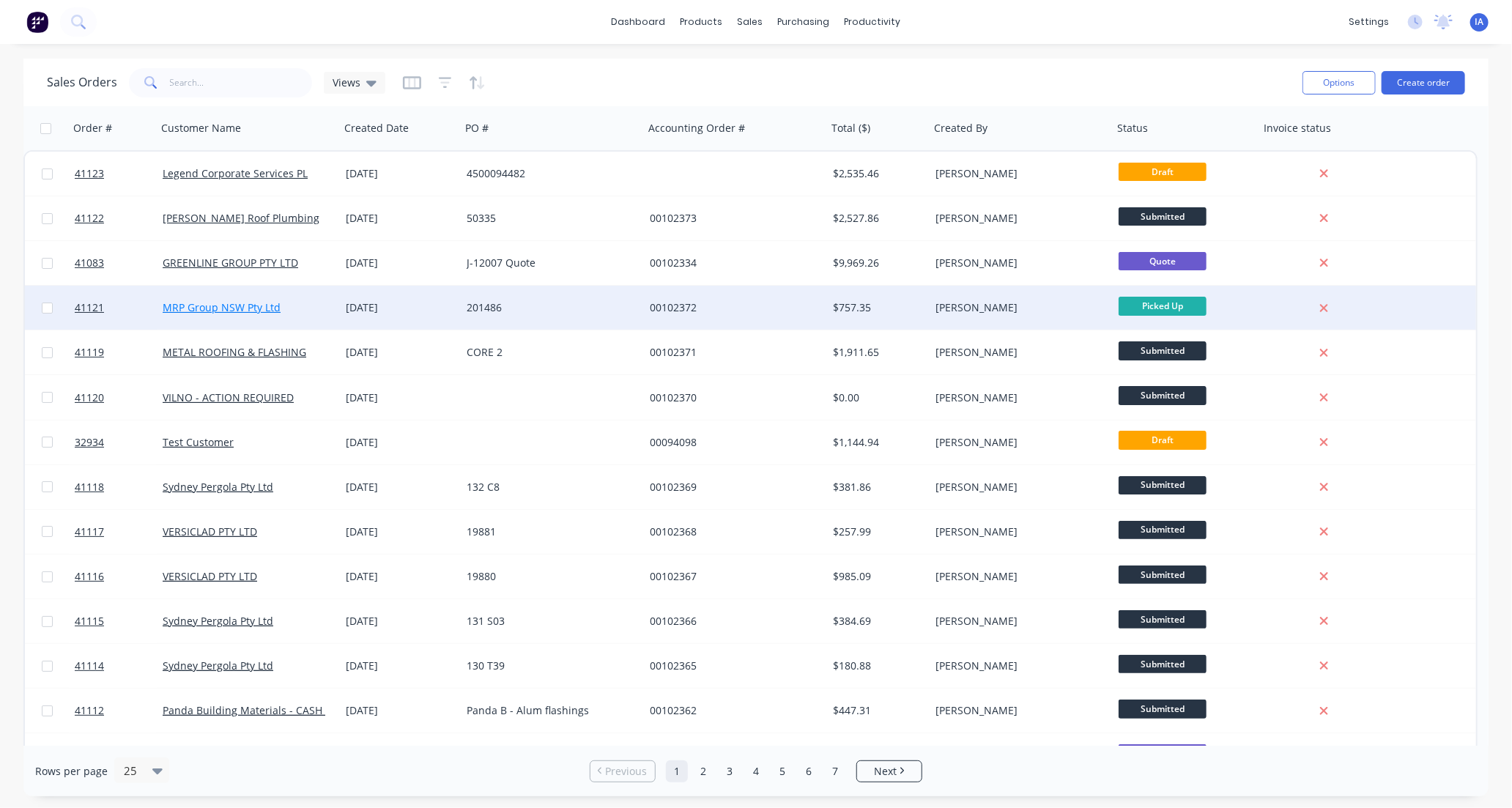
click at [185, 310] on link "MRP Group NSW Pty Ltd" at bounding box center [221, 306] width 118 height 14
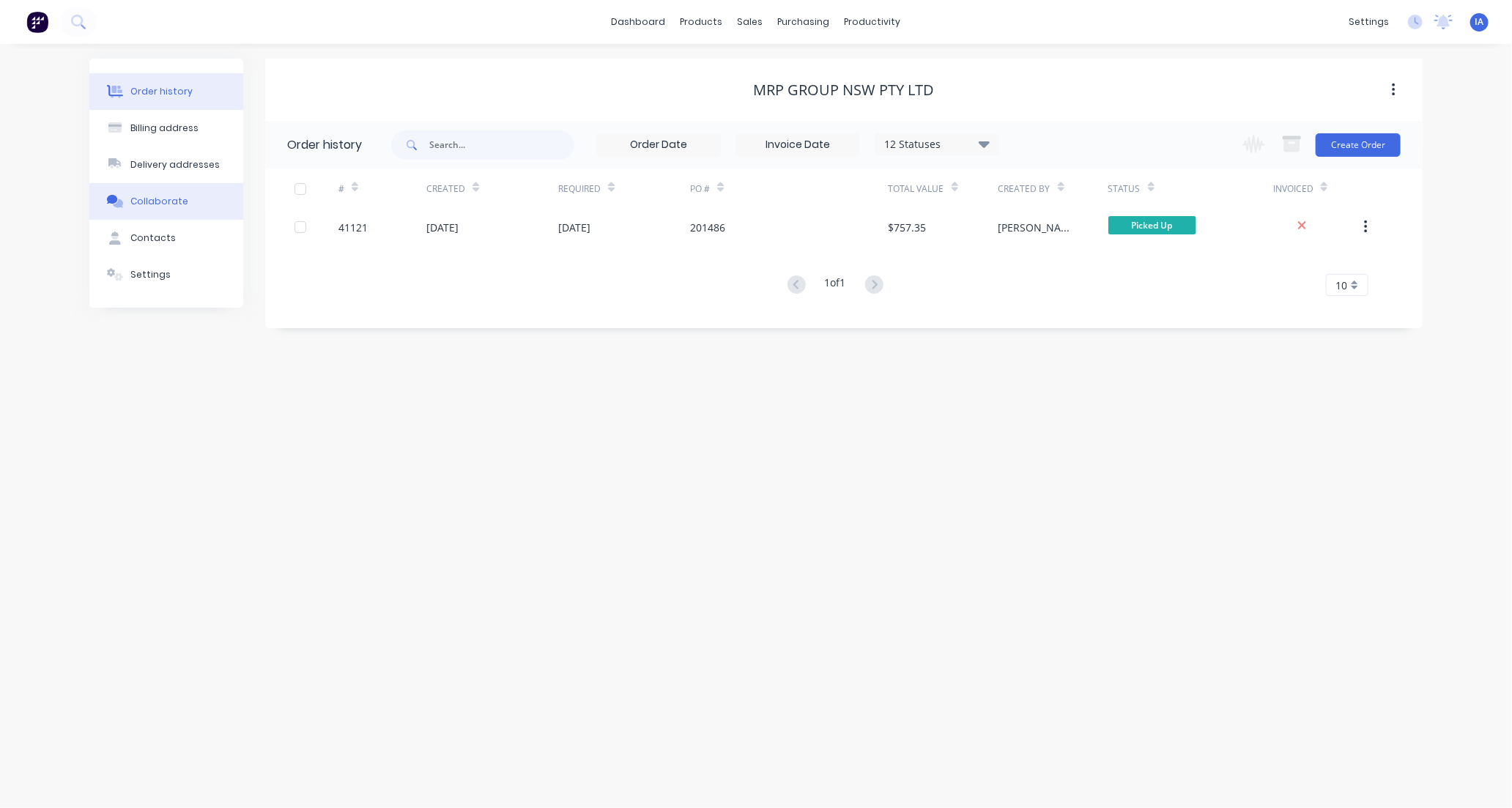
click at [189, 203] on button "Collaborate" at bounding box center [166, 202] width 154 height 37
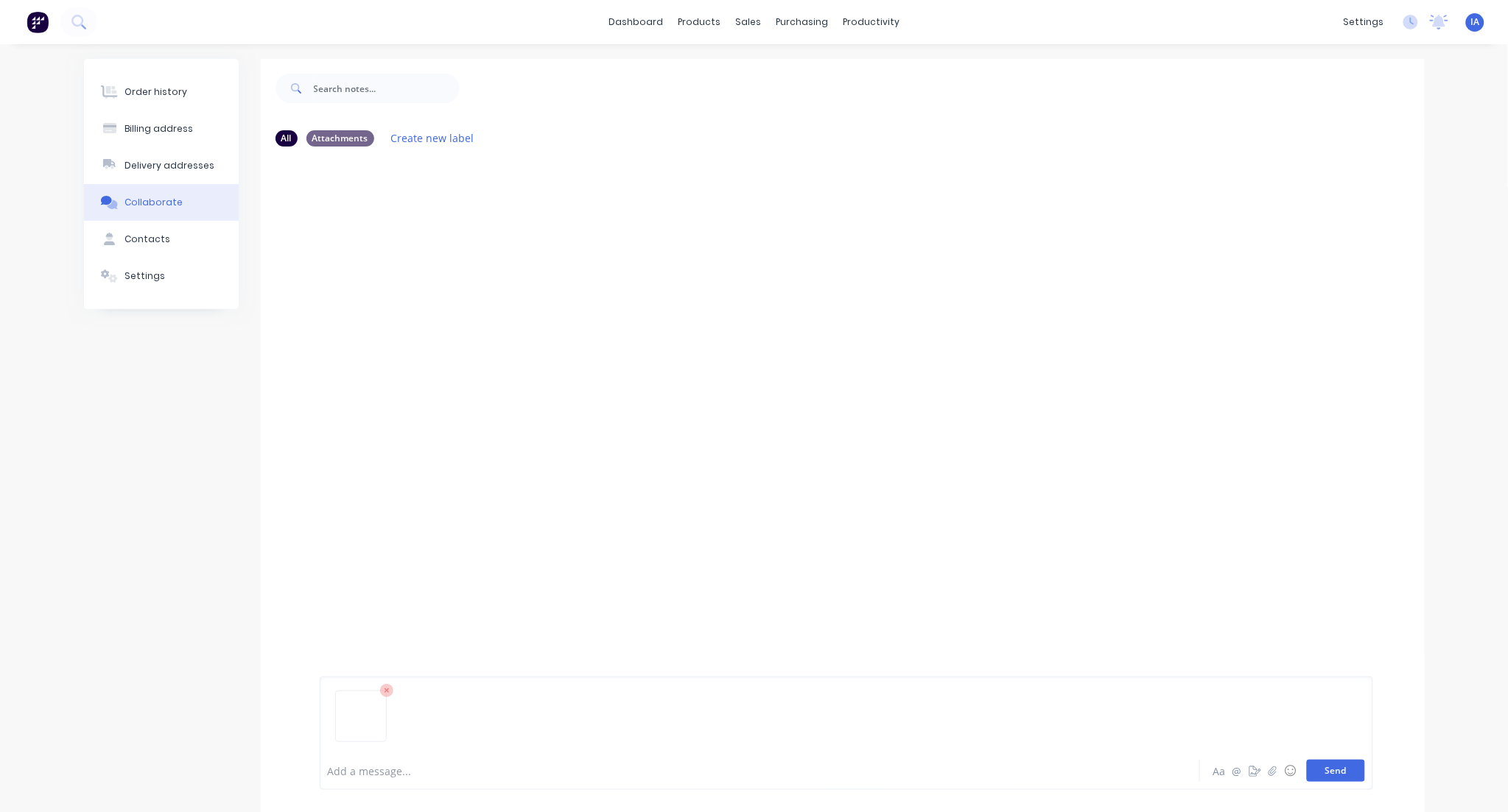
click at [1331, 769] on button "Send" at bounding box center [1335, 771] width 58 height 22
click at [1021, 488] on div "IA You 02:29pm 13/08/25 20250813_142656.jpg Labels Auto-attach to new orders Sa…" at bounding box center [842, 452] width 1164 height 589
click at [746, 21] on div "sales" at bounding box center [748, 22] width 41 height 22
click at [804, 72] on div "Sales Orders" at bounding box center [803, 71] width 60 height 14
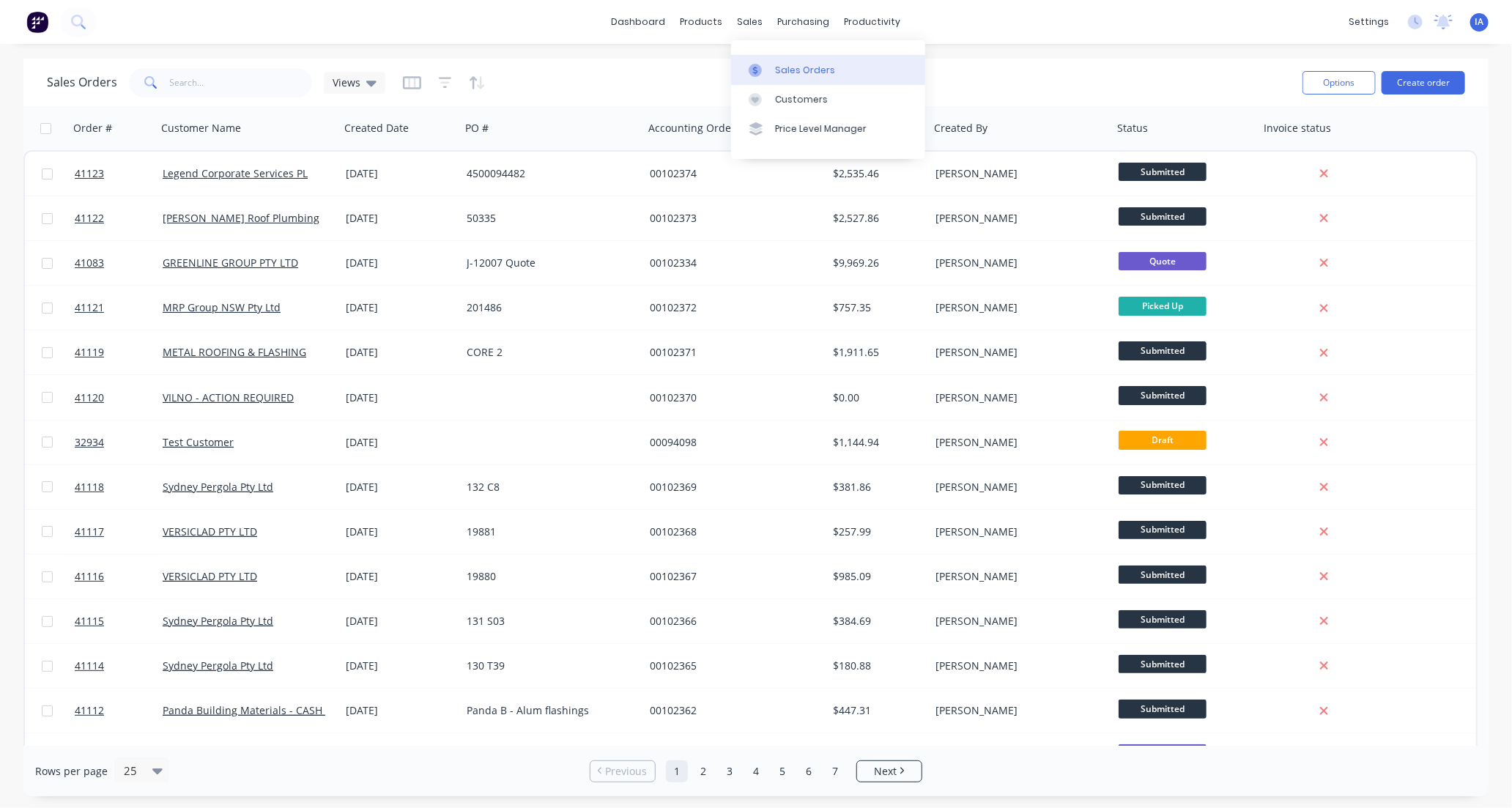
click at [821, 69] on div "Sales Orders" at bounding box center [805, 70] width 60 height 14
click at [924, 64] on link "Workflow" at bounding box center [929, 70] width 194 height 29
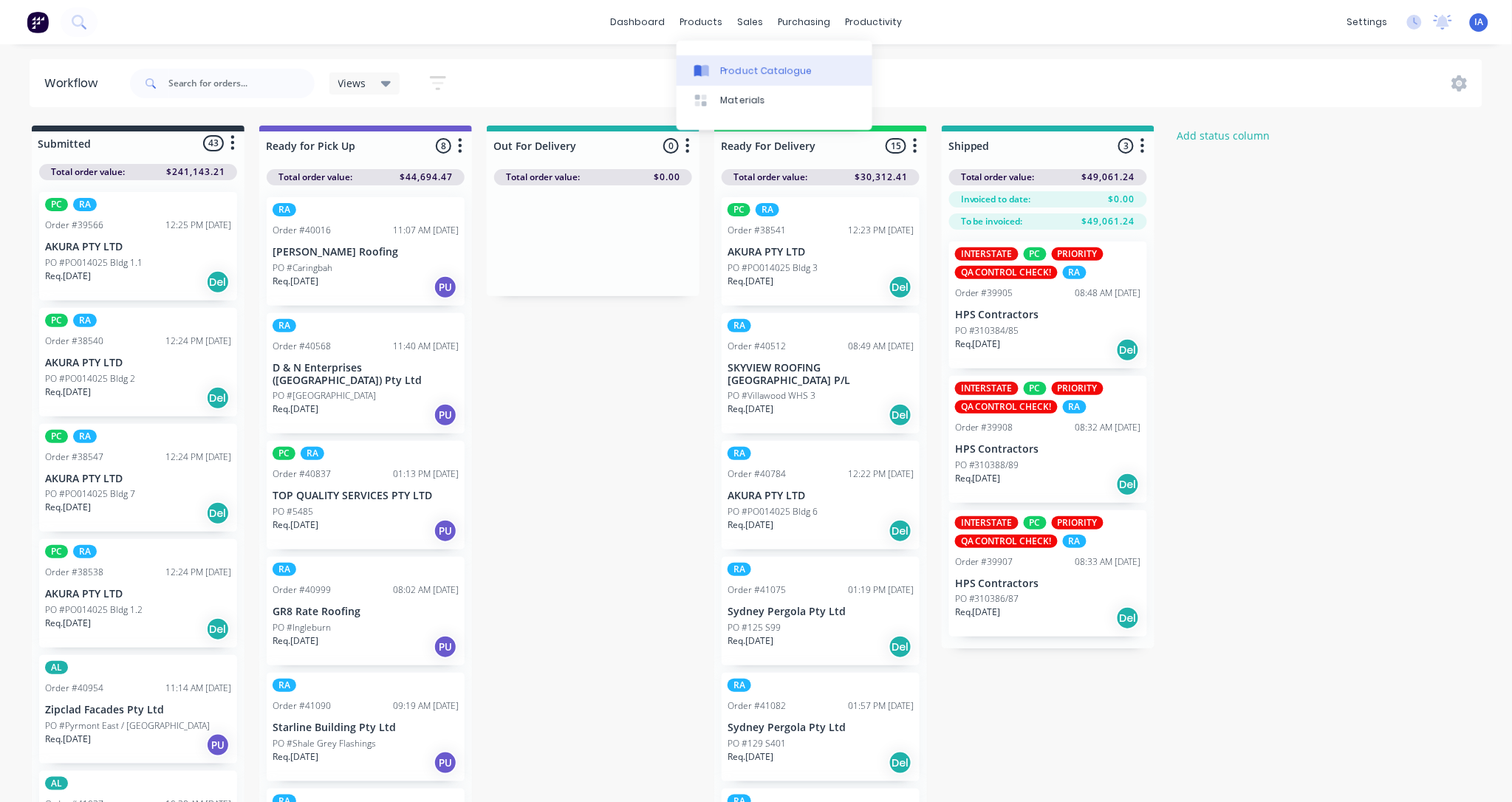
click at [757, 68] on div "Product Catalogue" at bounding box center [766, 71] width 92 height 14
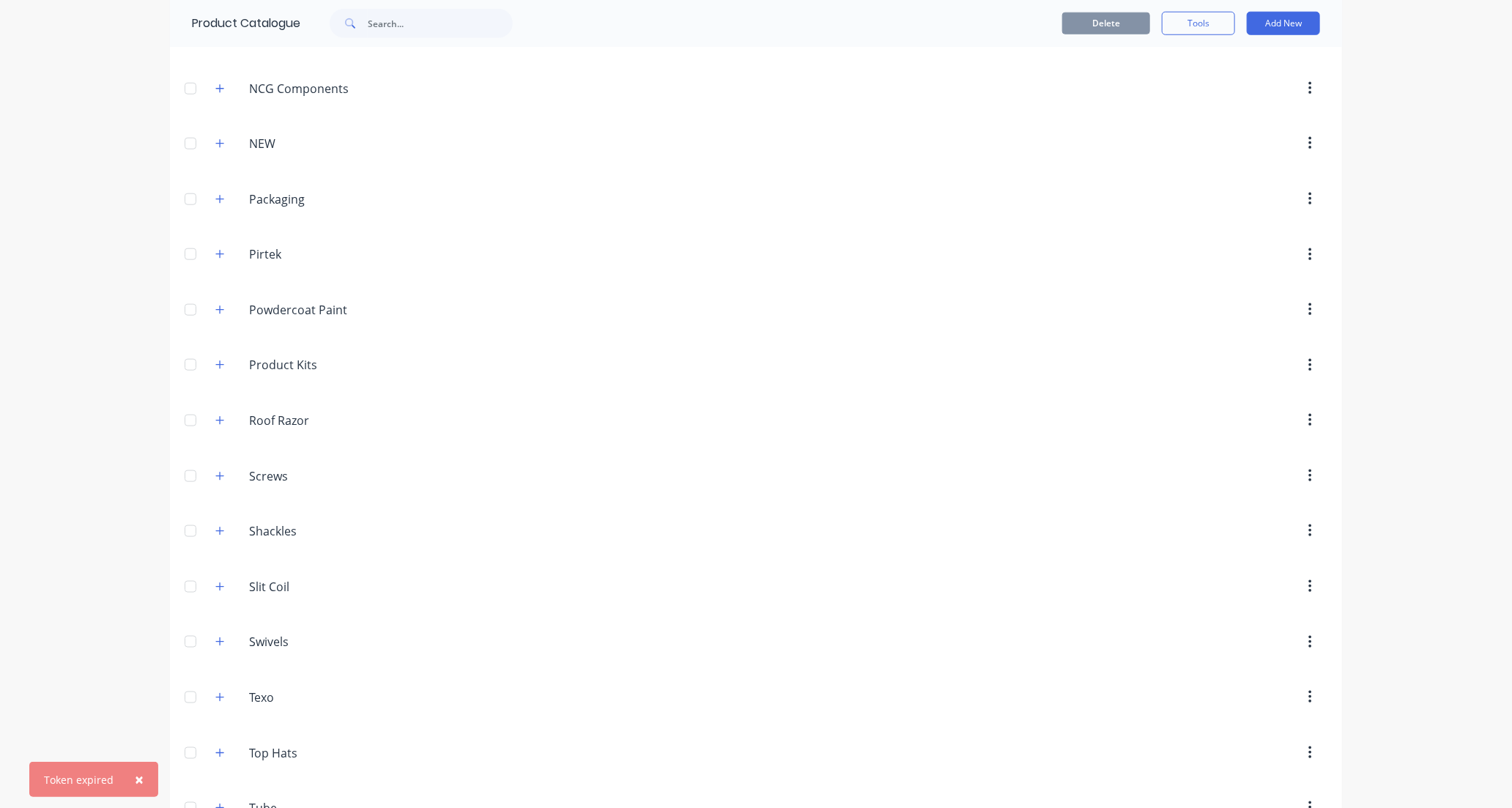
scroll to position [1058, 0]
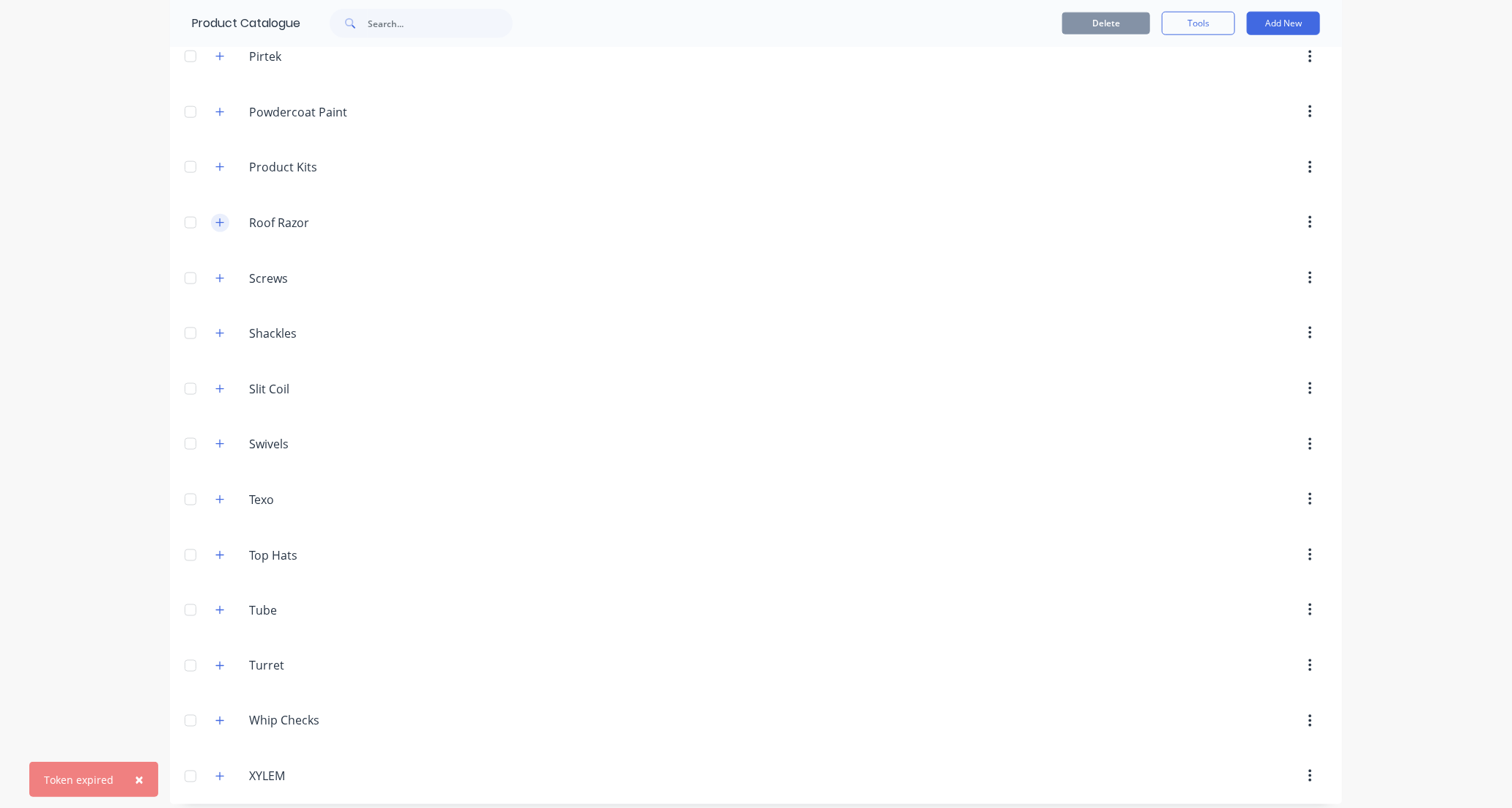
click at [215, 222] on icon "button" at bounding box center [220, 222] width 9 height 10
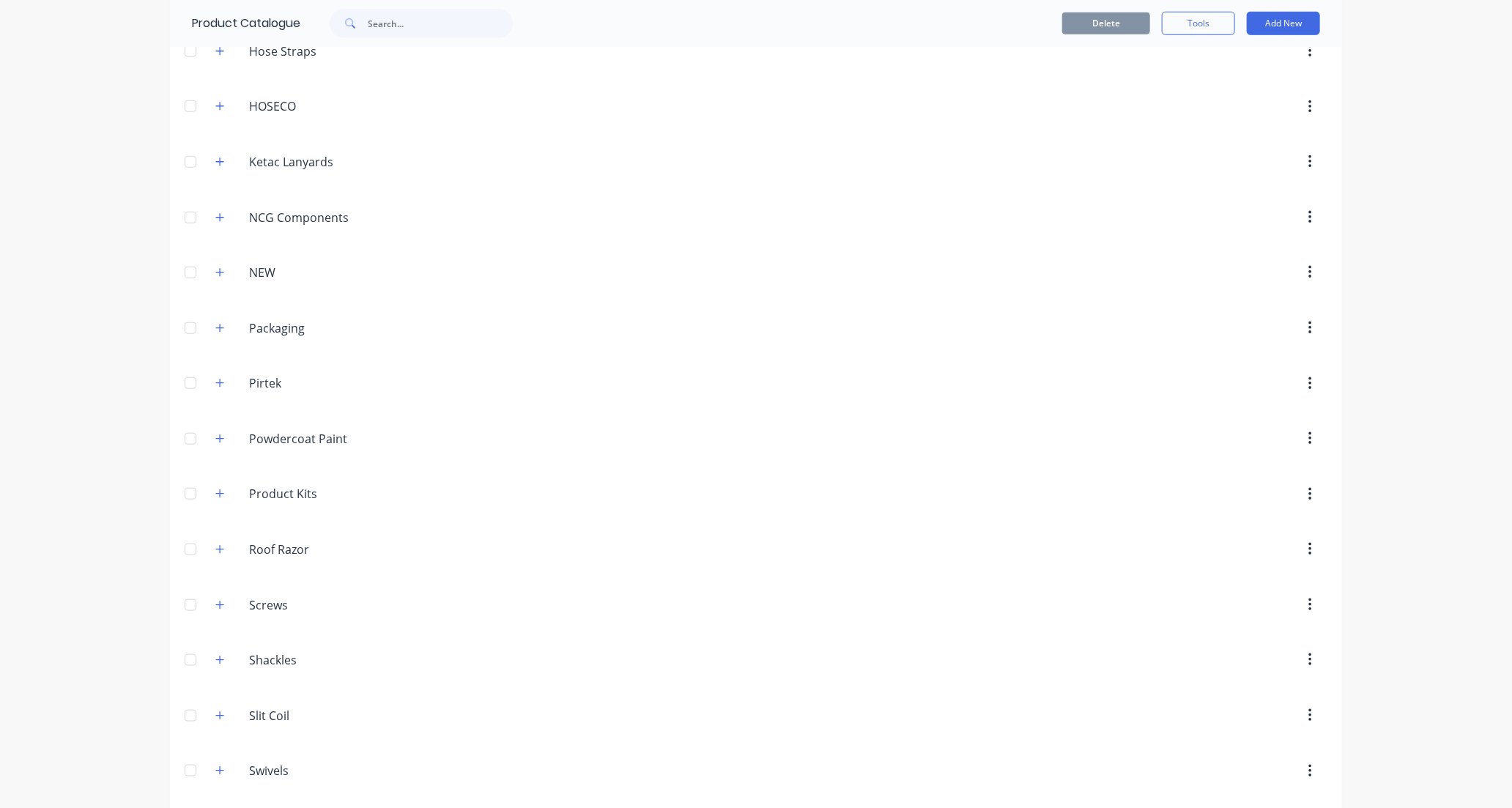
scroll to position [733, 0]
click at [215, 548] on icon "button" at bounding box center [220, 548] width 9 height 10
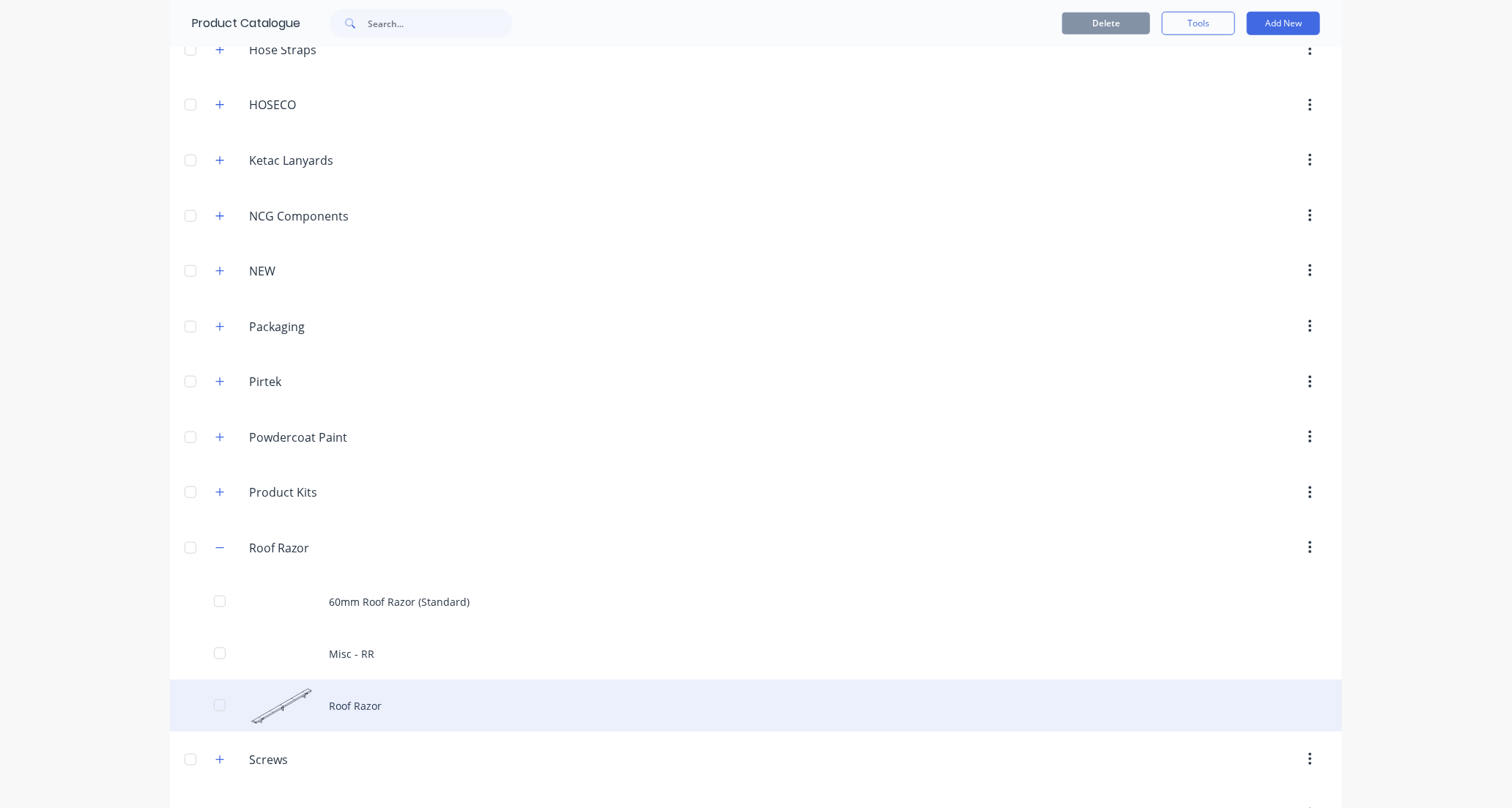
click at [459, 710] on div "Roof Razor" at bounding box center [756, 706] width 1172 height 52
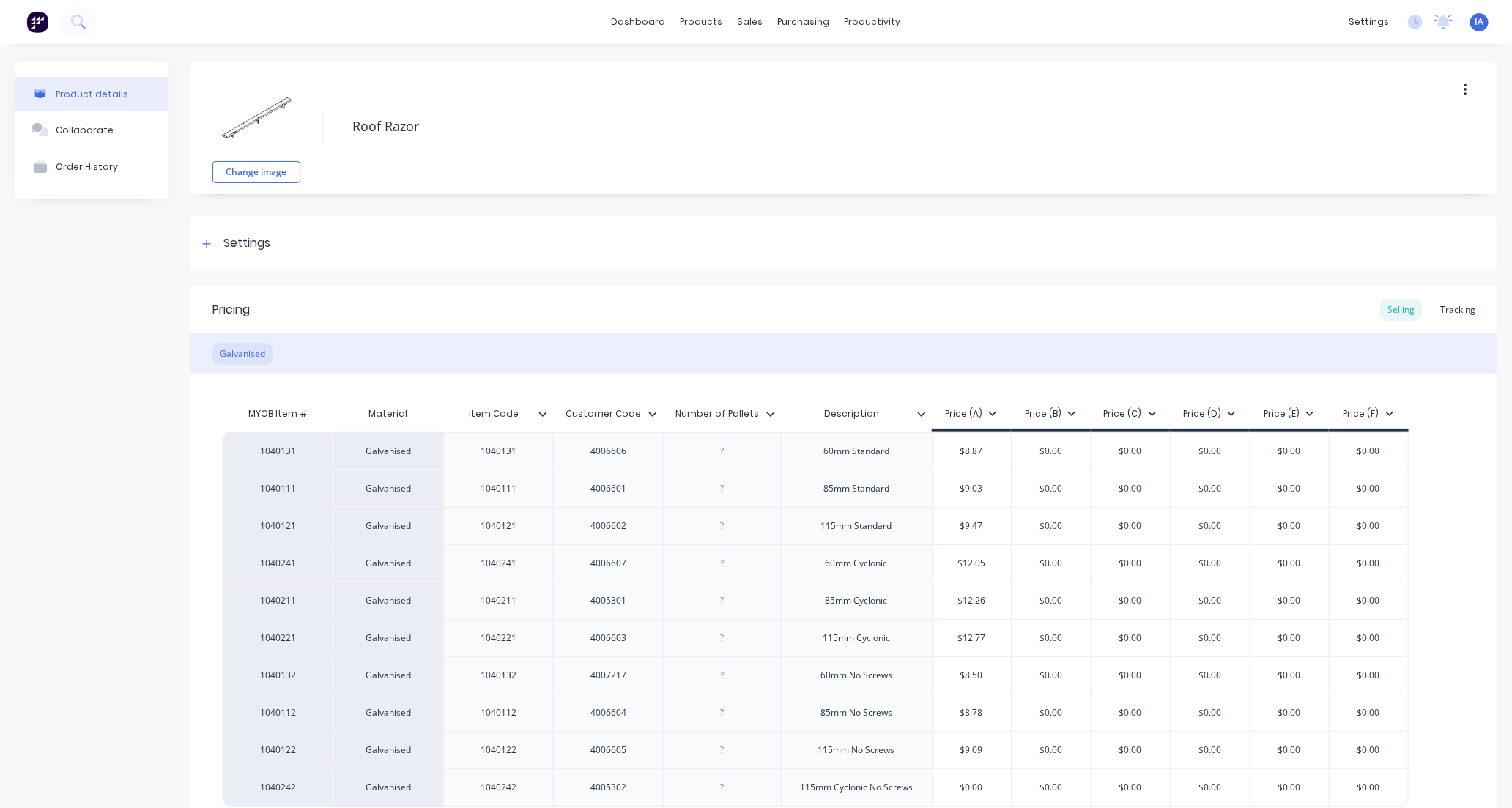
type textarea "x"
click at [1457, 303] on div "Tracking" at bounding box center [1458, 310] width 50 height 22
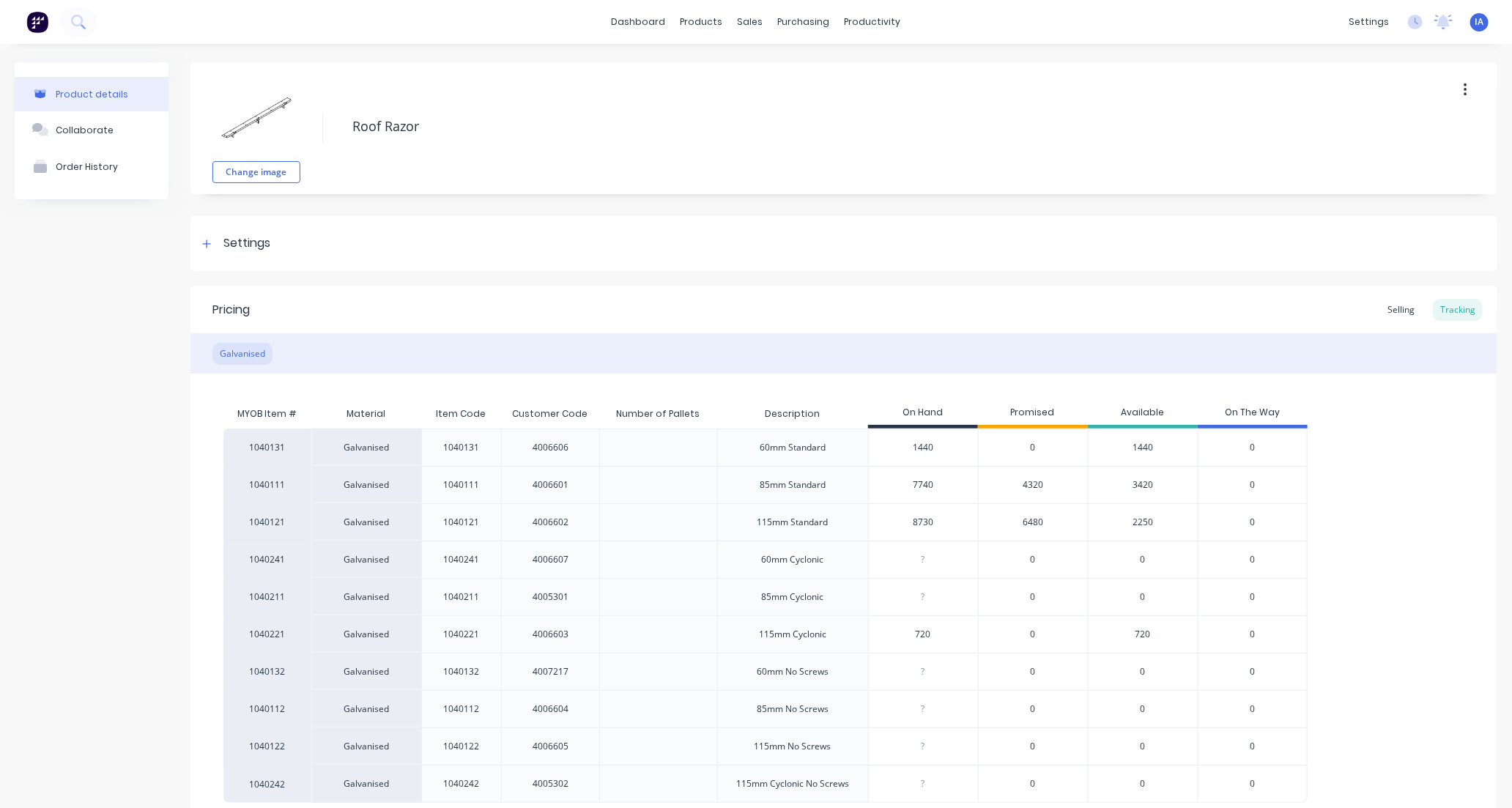
click at [903, 519] on input "8730" at bounding box center [924, 522] width 109 height 14
type input "730"
type textarea "x"
type input "30"
type textarea "x"
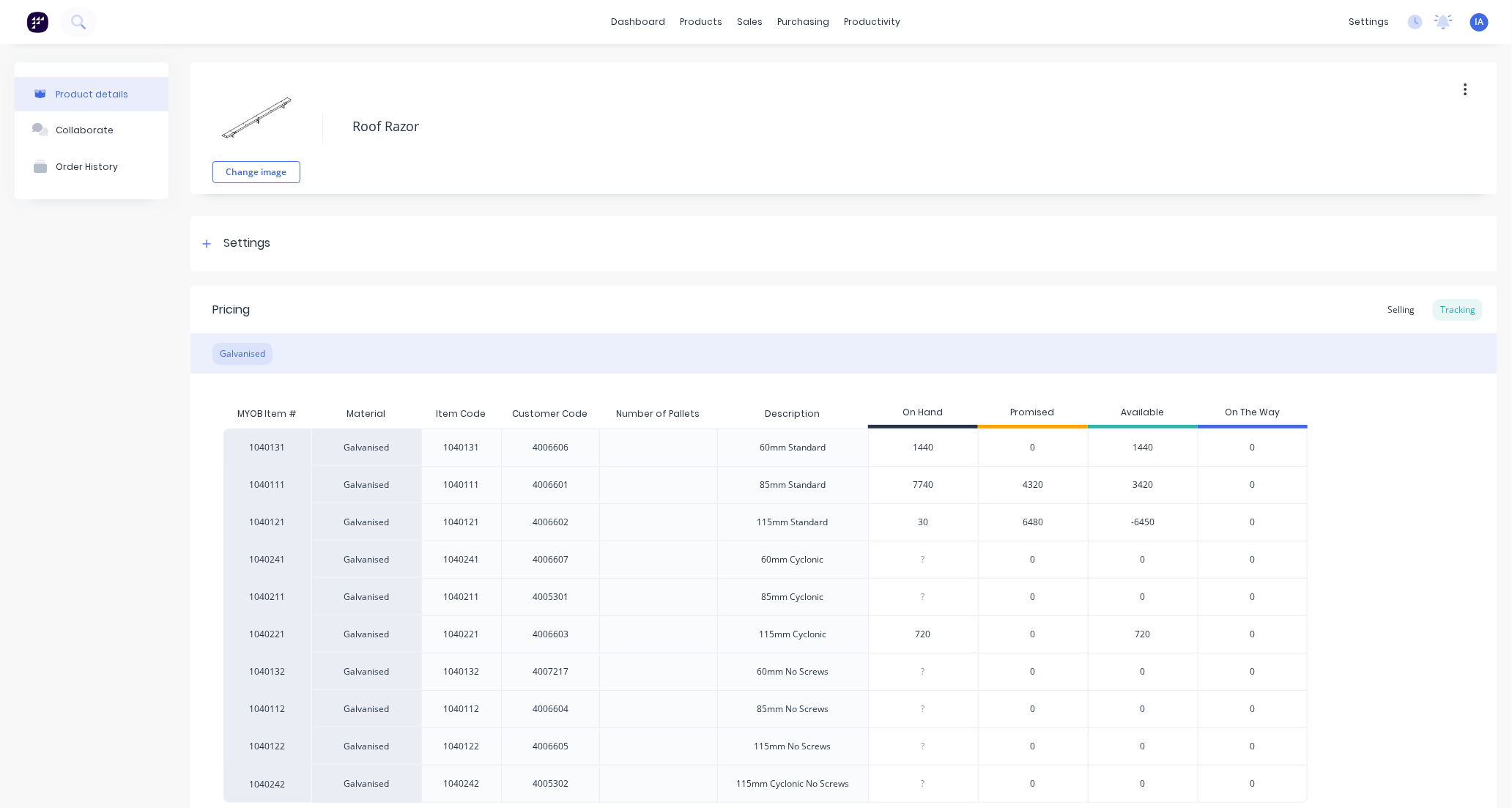
type input "0"
type textarea "x"
type input "10"
type textarea "x"
type input "100"
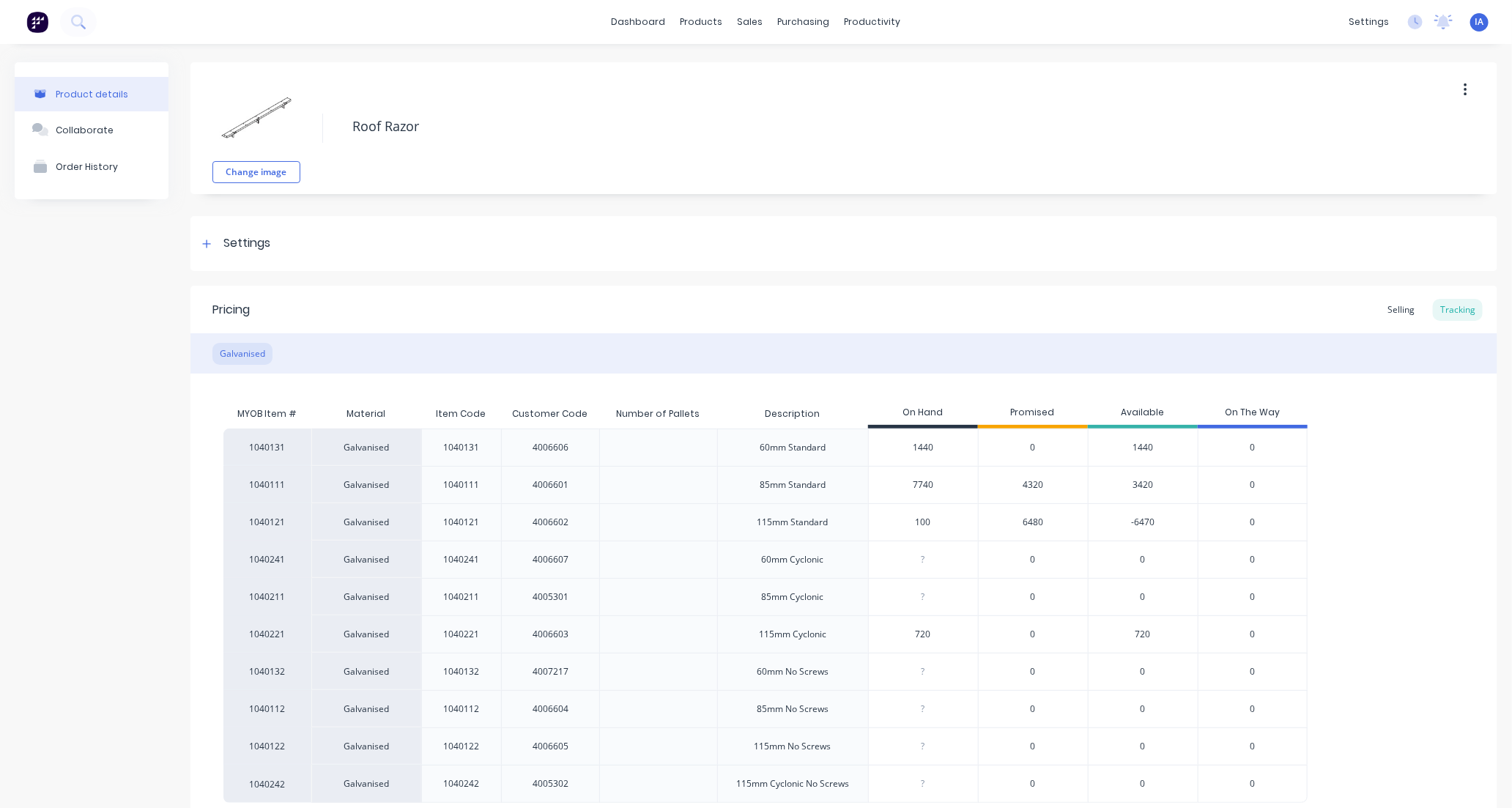
type textarea "x"
type input "10440"
type textarea "x"
type input "10440"
click at [1367, 507] on div "1040131 Galvanised 1040131 4006606 60mm Standard 1440 0 1440 0 1040111 Galvanis…" at bounding box center [843, 615] width 1241 height 374
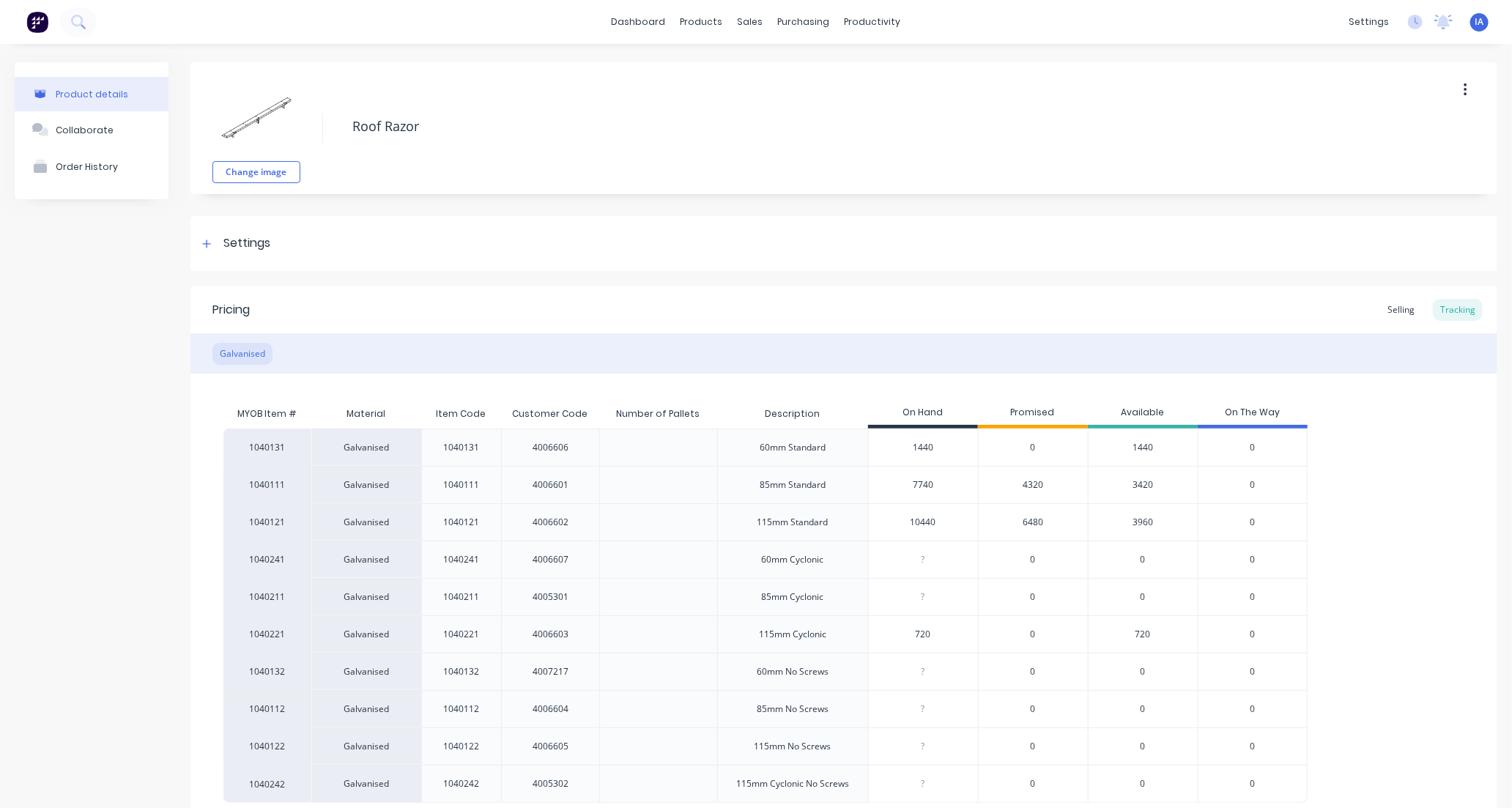
click at [901, 484] on input "7740" at bounding box center [924, 484] width 109 height 14
type input "740"
type textarea "x"
type input "40"
type textarea "x"
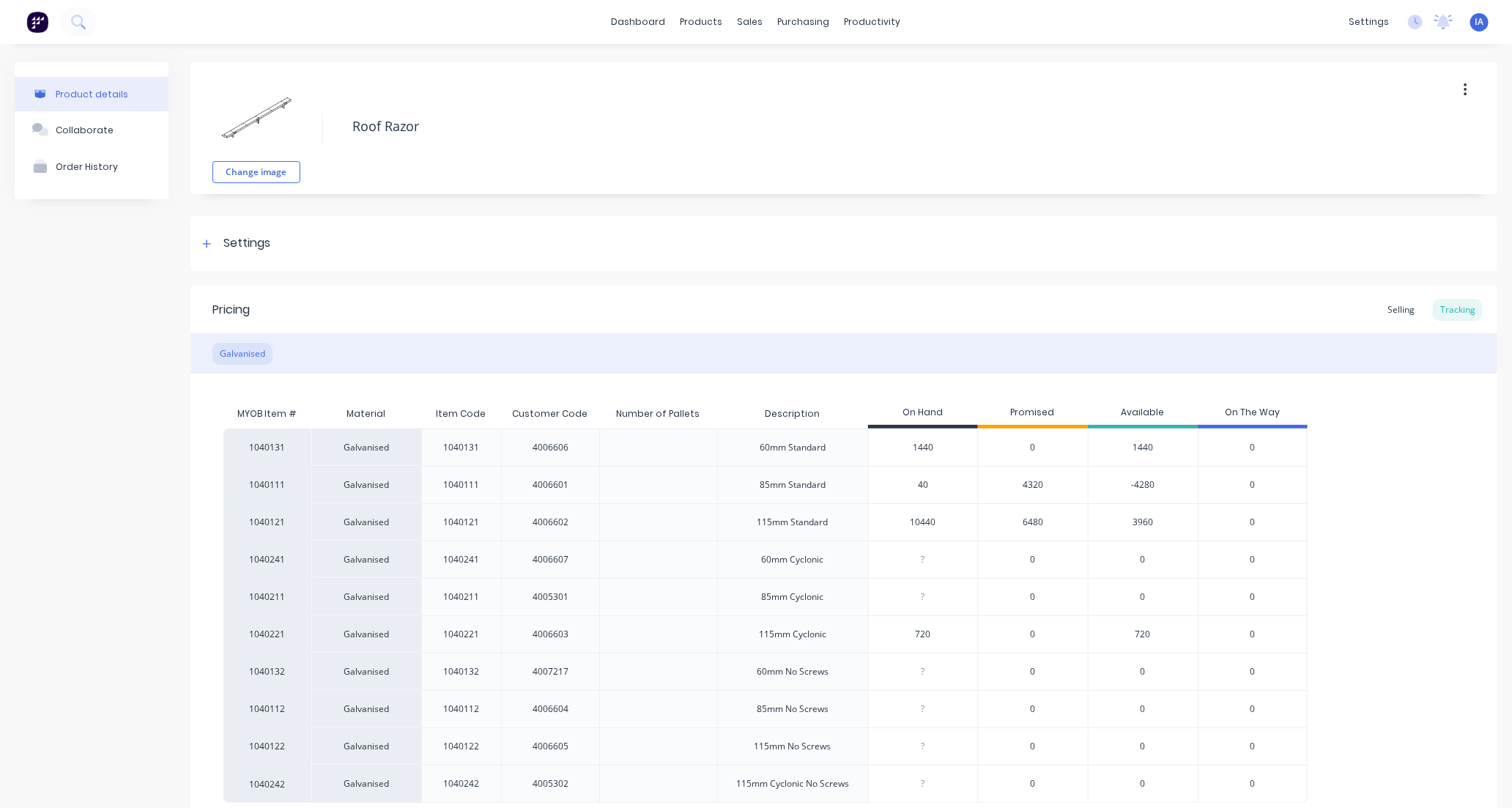
type input "0"
type textarea "x"
type input "8820"
type textarea "x"
type input "8820"
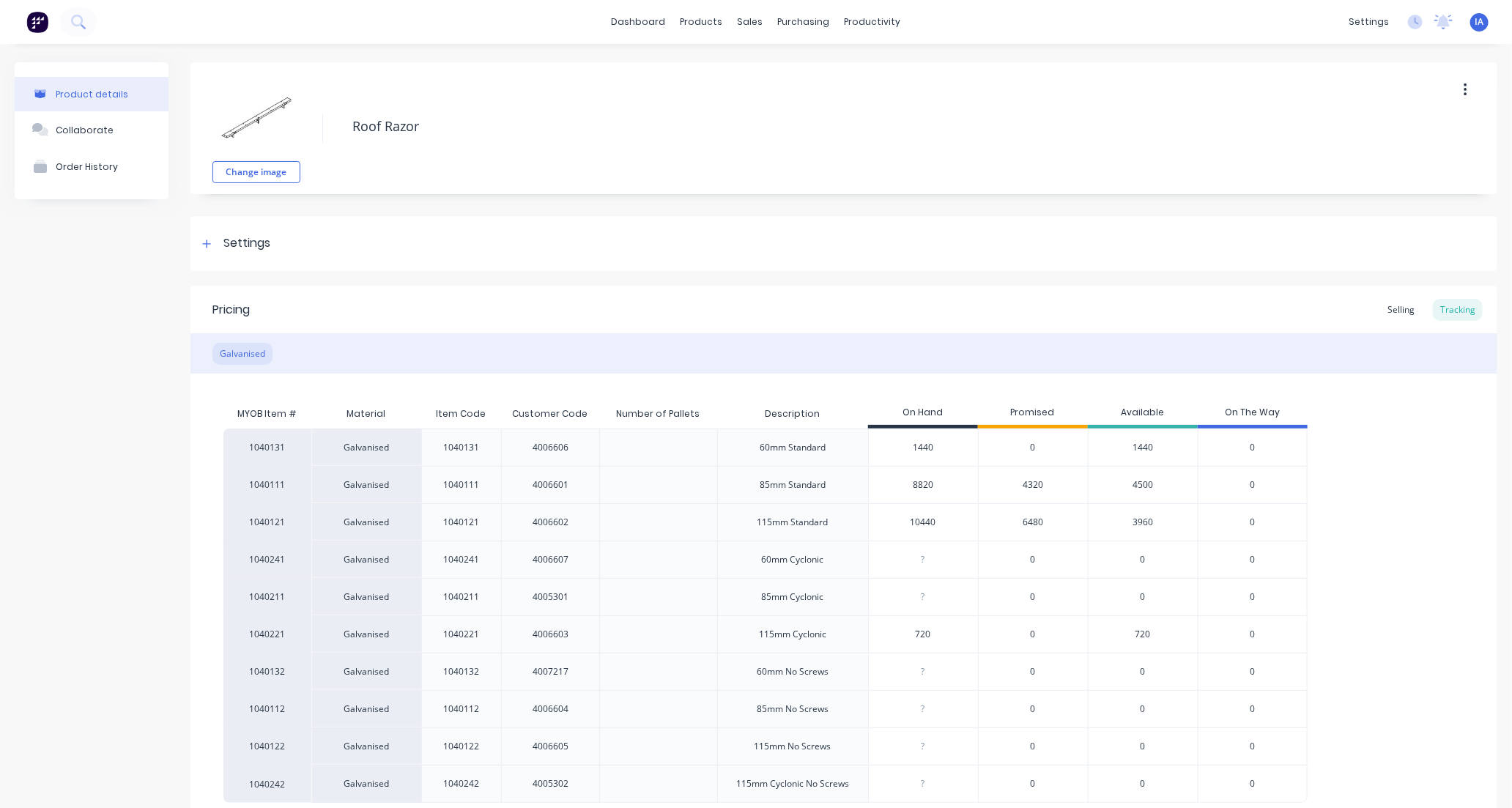
click at [1392, 529] on div "1040131 Galvanised 1040131 4006606 60mm Standard 1440 0 1440 0 1040111 Galvanis…" at bounding box center [843, 615] width 1241 height 374
click at [1407, 567] on div "1040131 Galvanised 1040131 4006606 60mm Standard 1440 0 1440 0 1040111 Galvanis…" at bounding box center [843, 615] width 1241 height 374
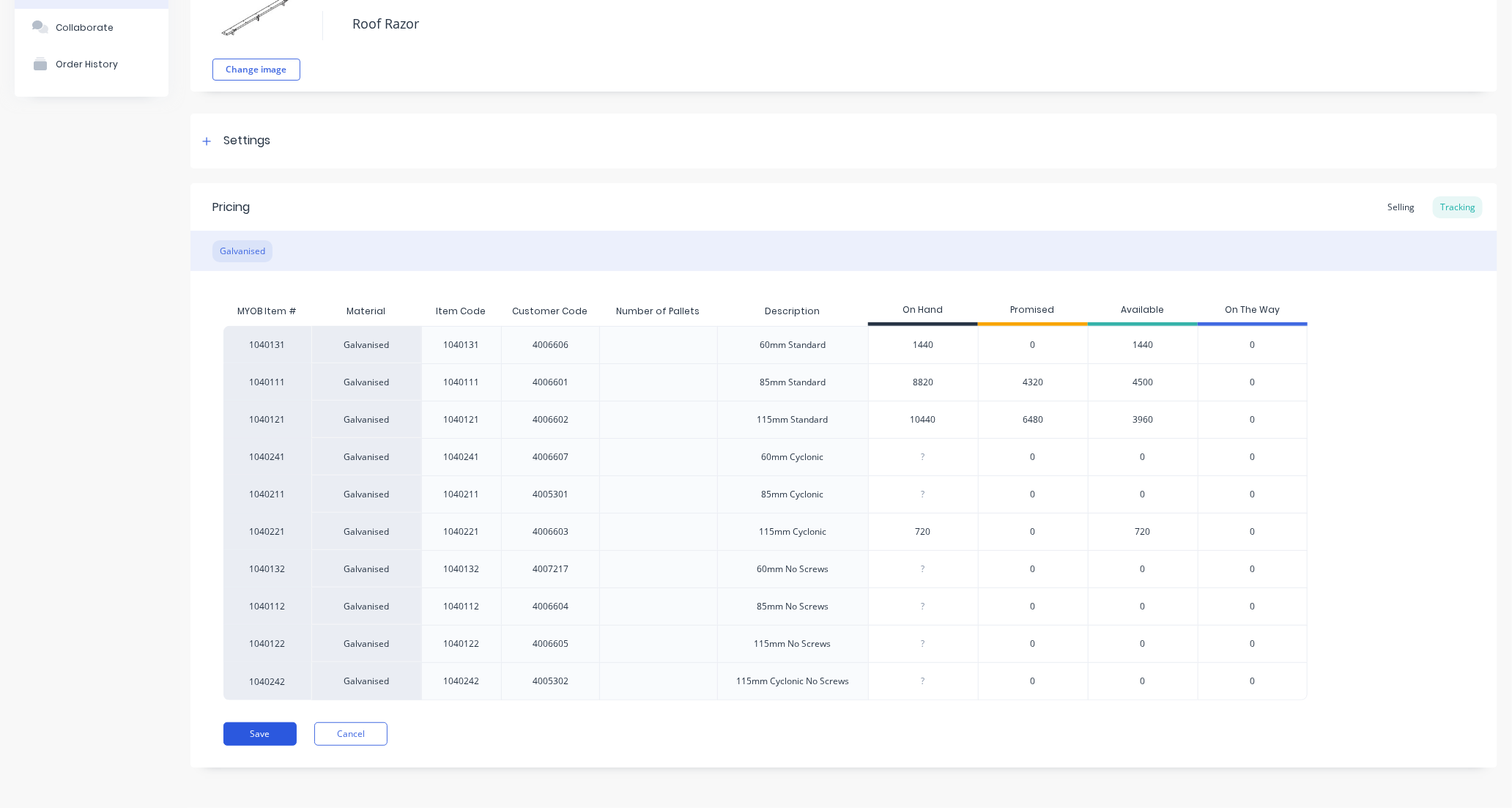
click at [267, 741] on button "Save" at bounding box center [259, 734] width 73 height 23
type textarea "x"
